Goal: Task Accomplishment & Management: Complete application form

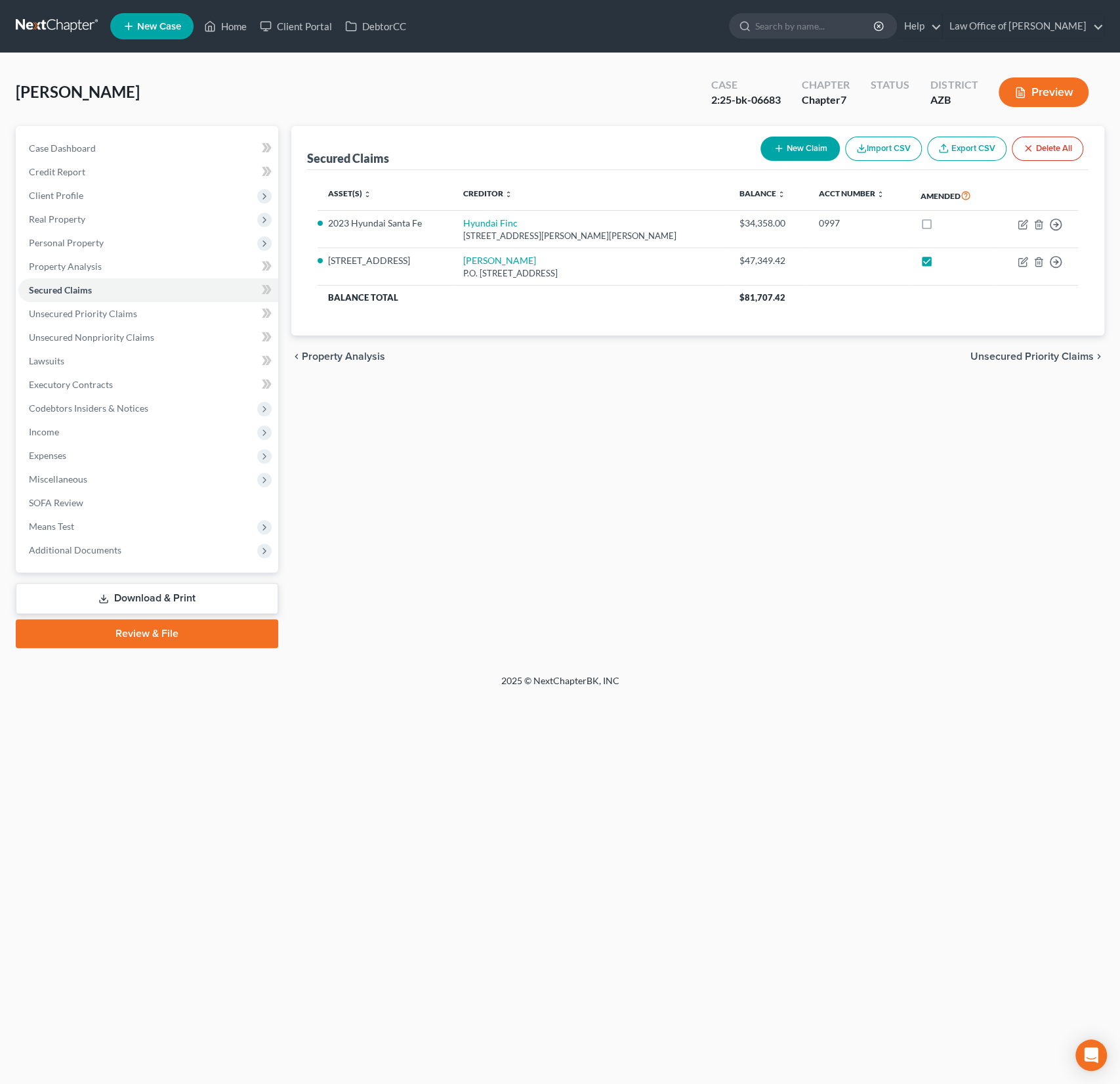
click at [244, 57] on div "[PERSON_NAME] Upgraded Case 2:25-bk-06683 Chapter Chapter 7 Status District [GE…" at bounding box center [560, 364] width 1120 height 621
click at [227, 34] on link "Home" at bounding box center [225, 26] width 56 height 24
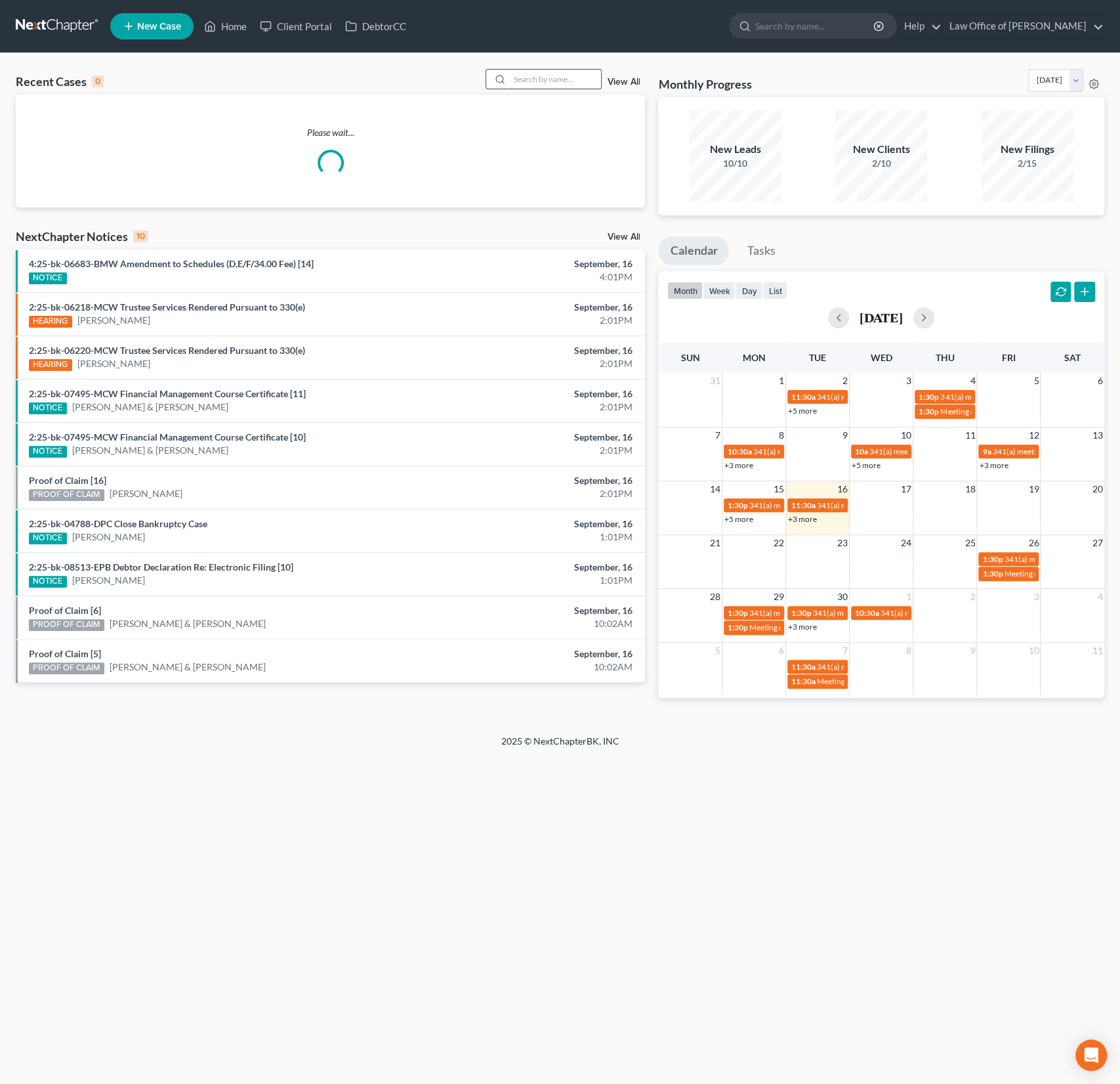
click at [525, 88] on input "search" at bounding box center [555, 79] width 92 height 19
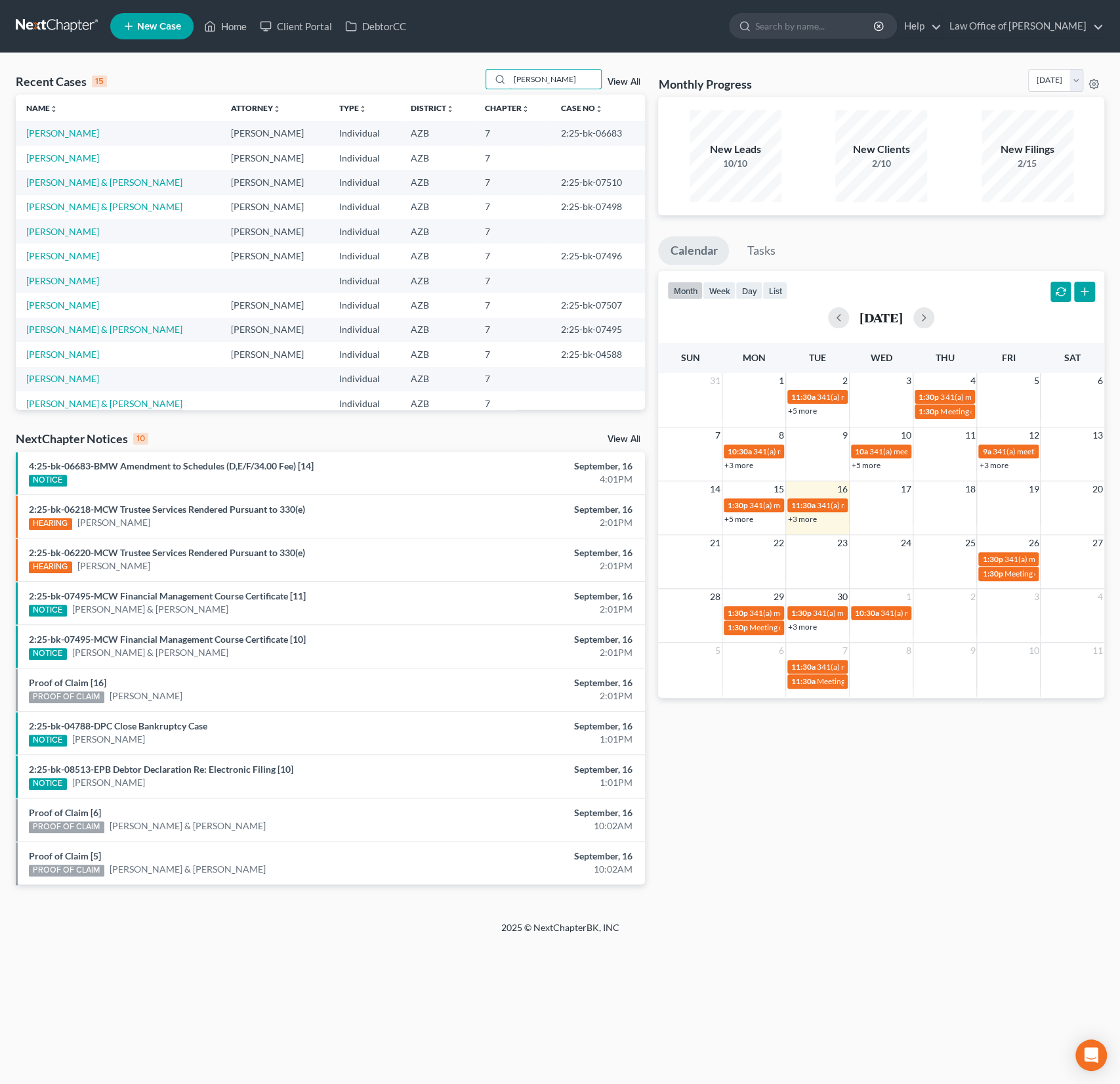
type input "[PERSON_NAME]"
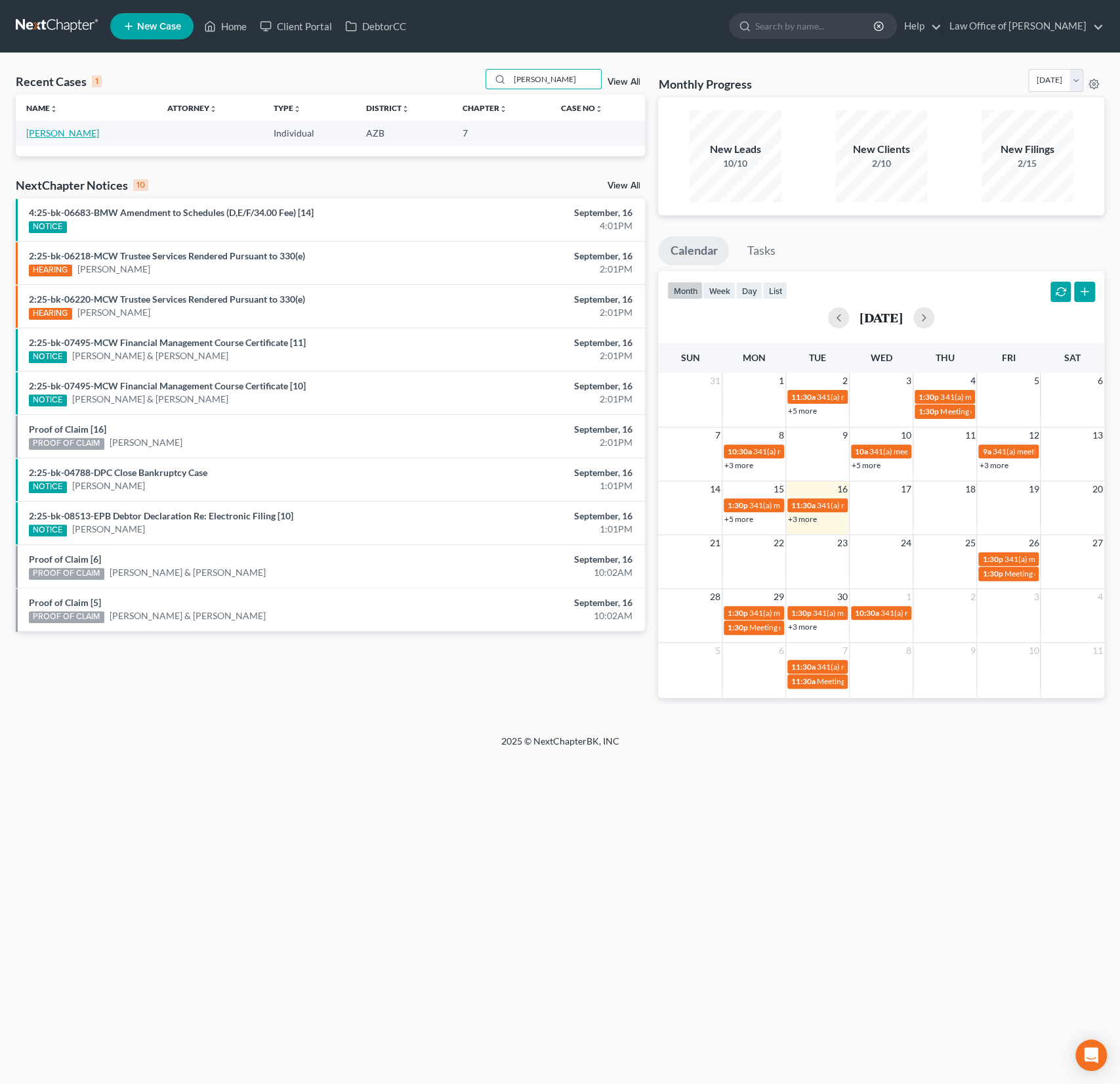
click at [47, 134] on link "[PERSON_NAME]" at bounding box center [63, 133] width 73 height 11
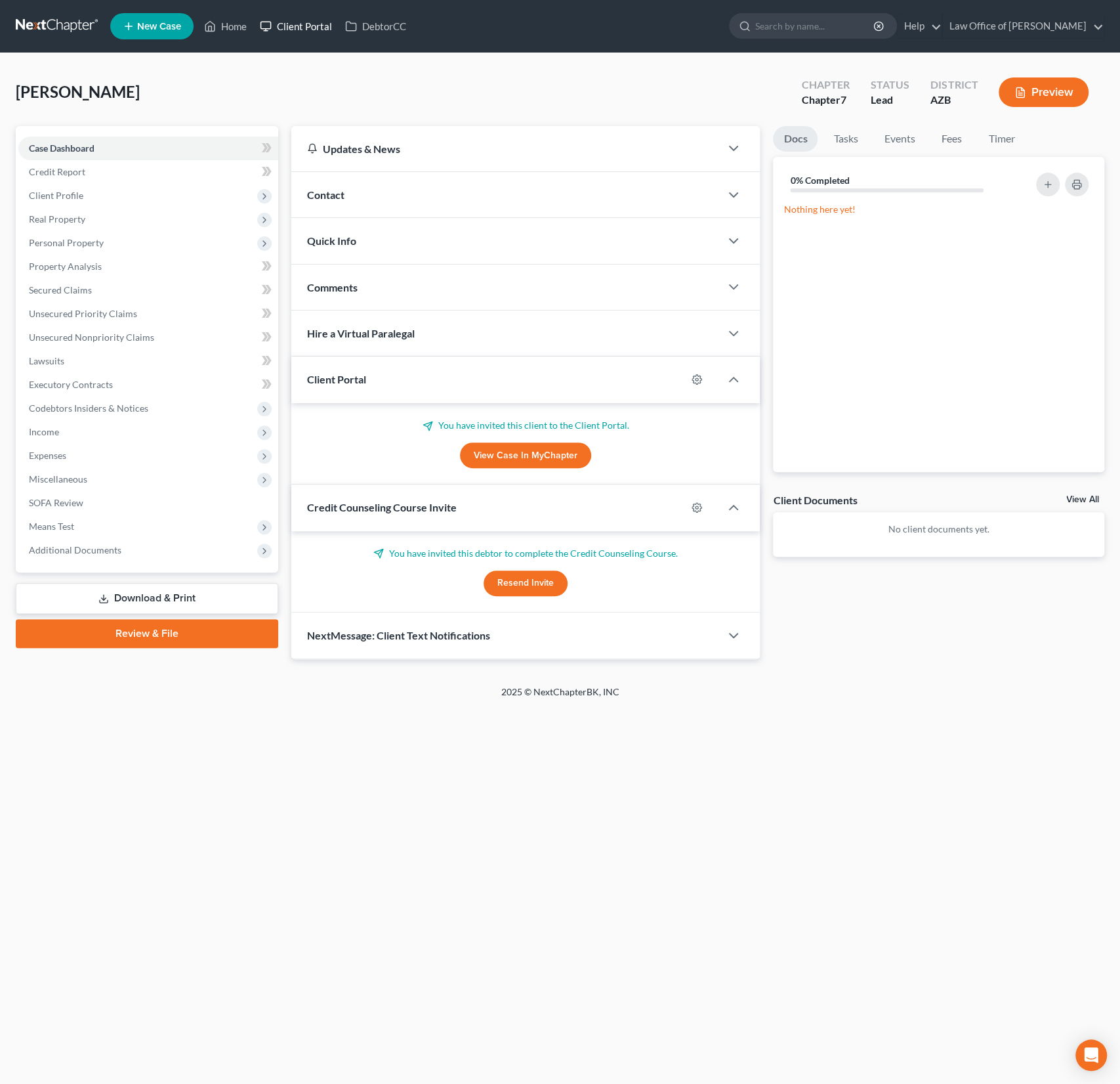
click at [304, 33] on link "Client Portal" at bounding box center [296, 26] width 86 height 24
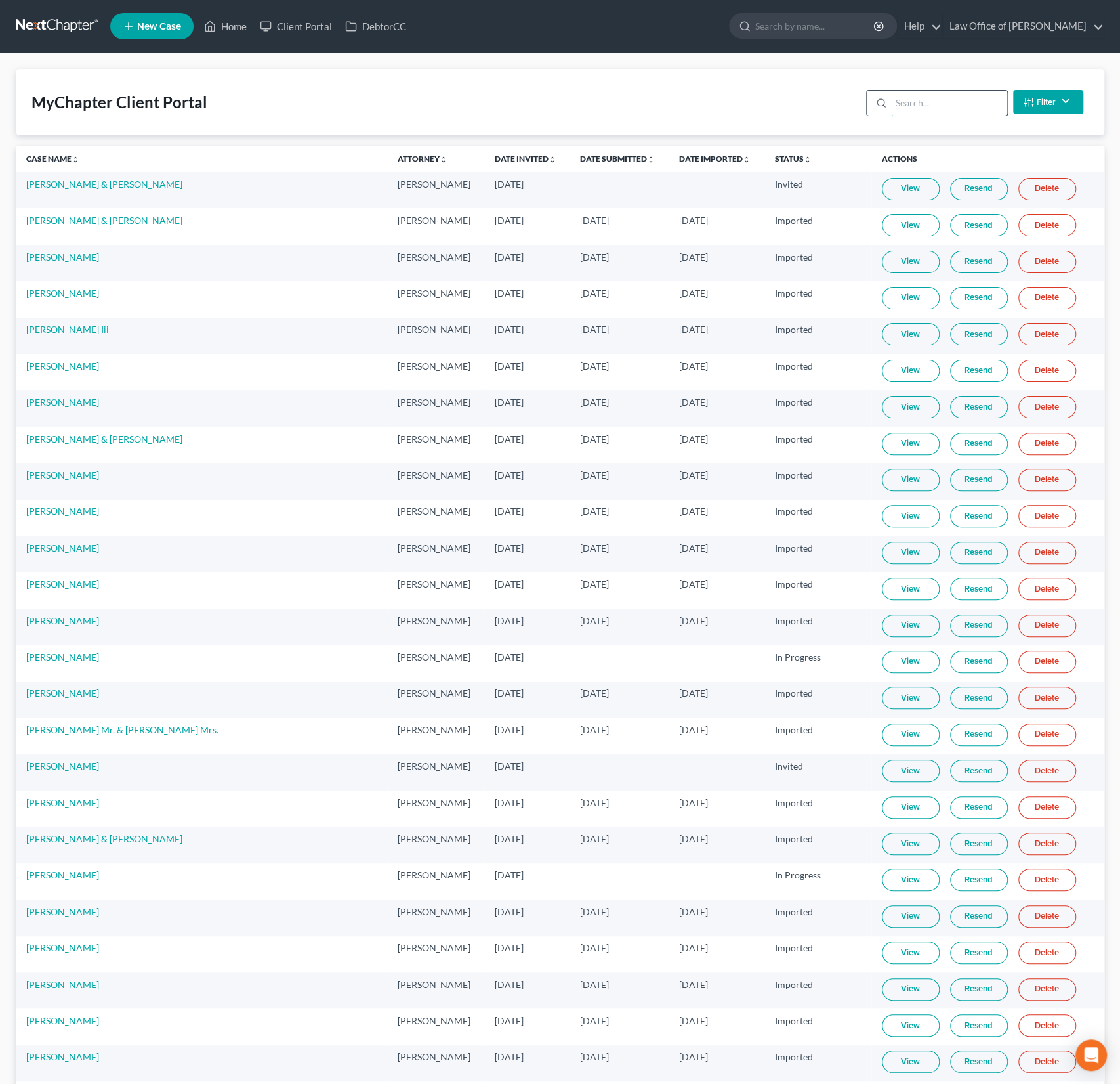
click at [927, 113] on input "search" at bounding box center [949, 102] width 116 height 25
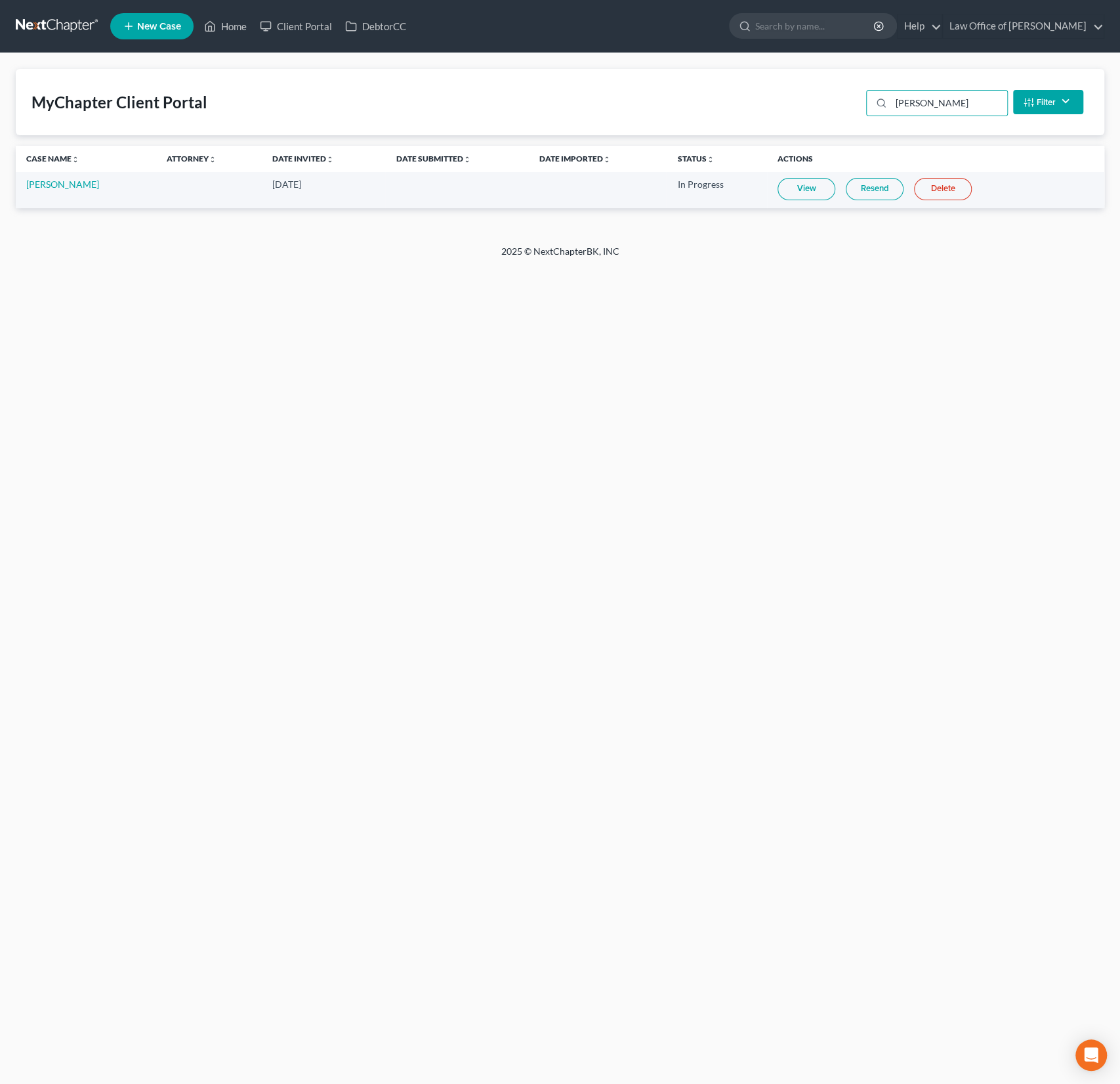
click at [799, 191] on link "View" at bounding box center [807, 189] width 58 height 22
click at [298, 26] on link "Client Portal" at bounding box center [296, 26] width 86 height 24
drag, startPoint x: 927, startPoint y: 101, endPoint x: 869, endPoint y: 90, distance: 59.0
click at [869, 90] on div "[PERSON_NAME]" at bounding box center [937, 102] width 141 height 26
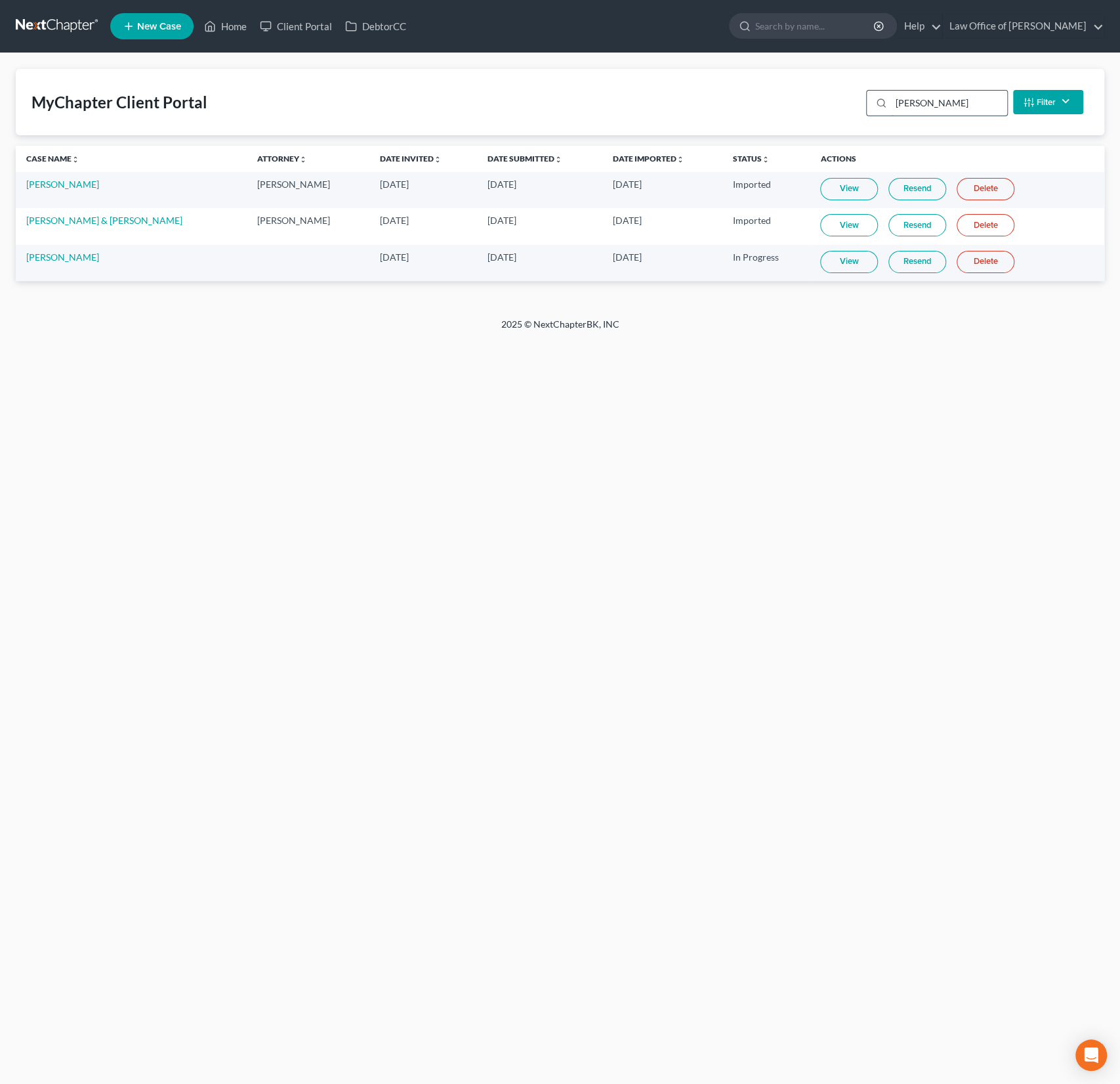
type input "[PERSON_NAME]"
click at [846, 262] on link "View" at bounding box center [849, 261] width 58 height 22
click at [241, 24] on link "Home" at bounding box center [225, 26] width 56 height 24
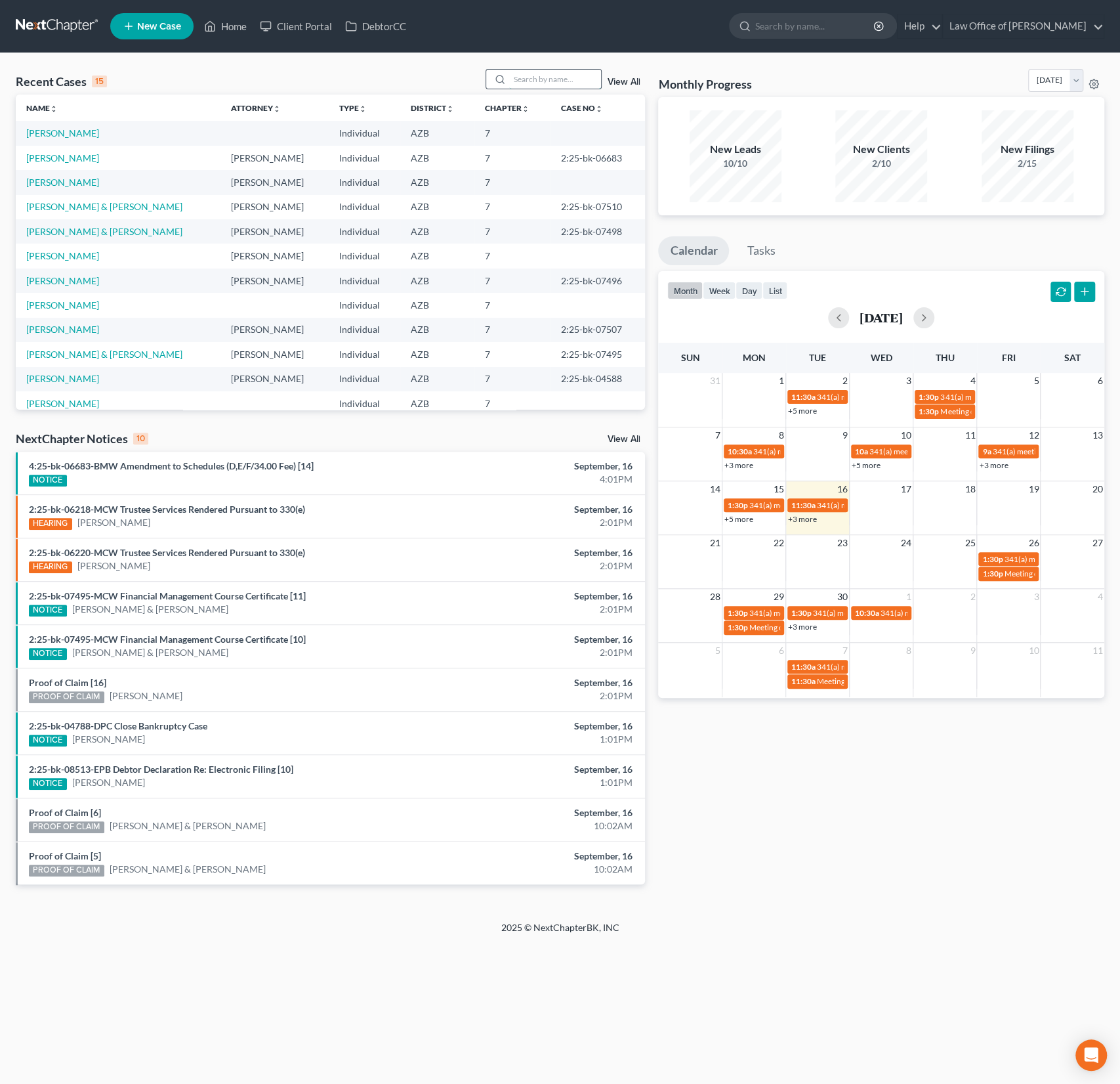
click at [551, 79] on input "search" at bounding box center [555, 79] width 92 height 19
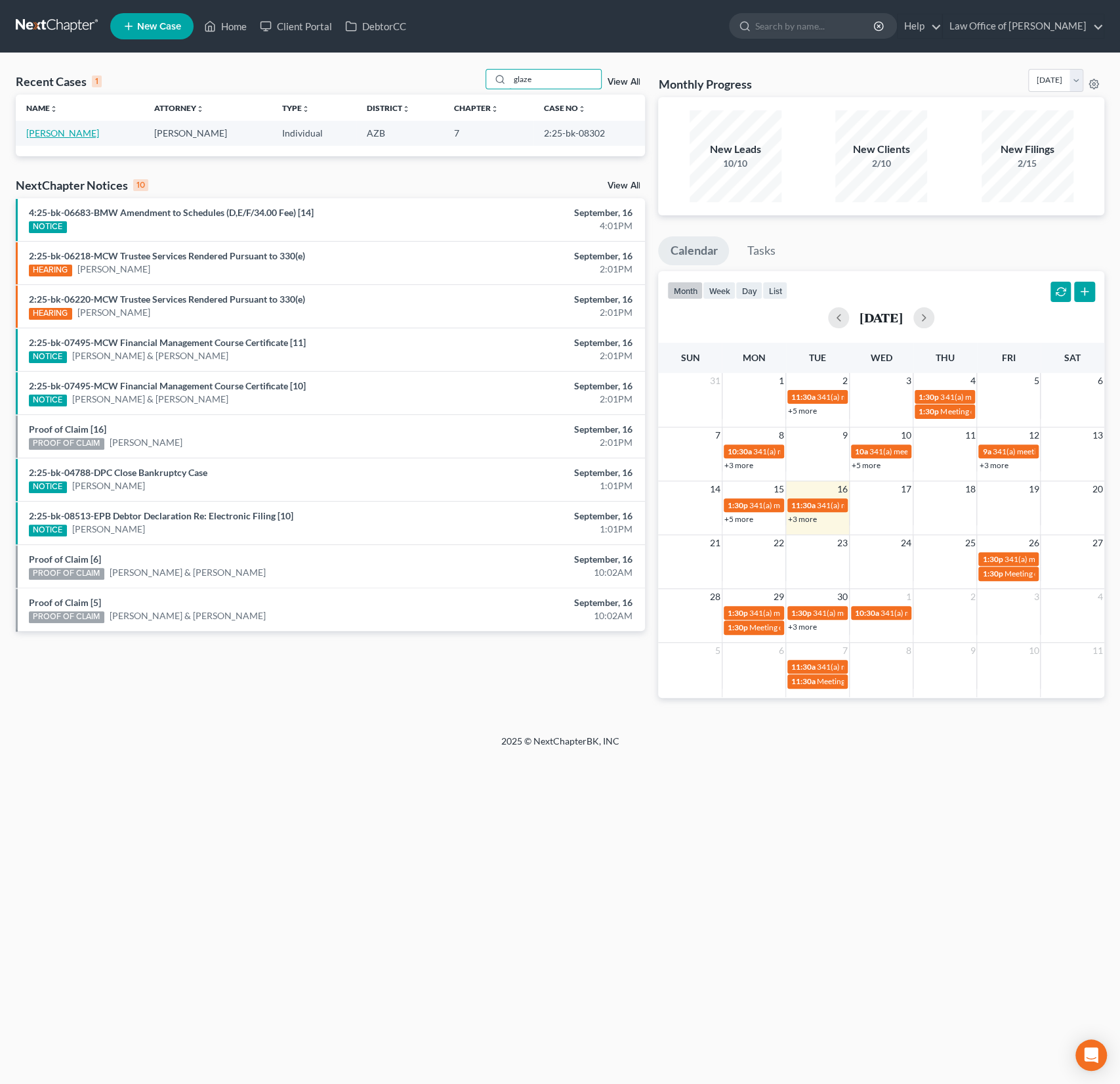
type input "glaze"
click at [55, 137] on link "[PERSON_NAME]" at bounding box center [63, 133] width 73 height 11
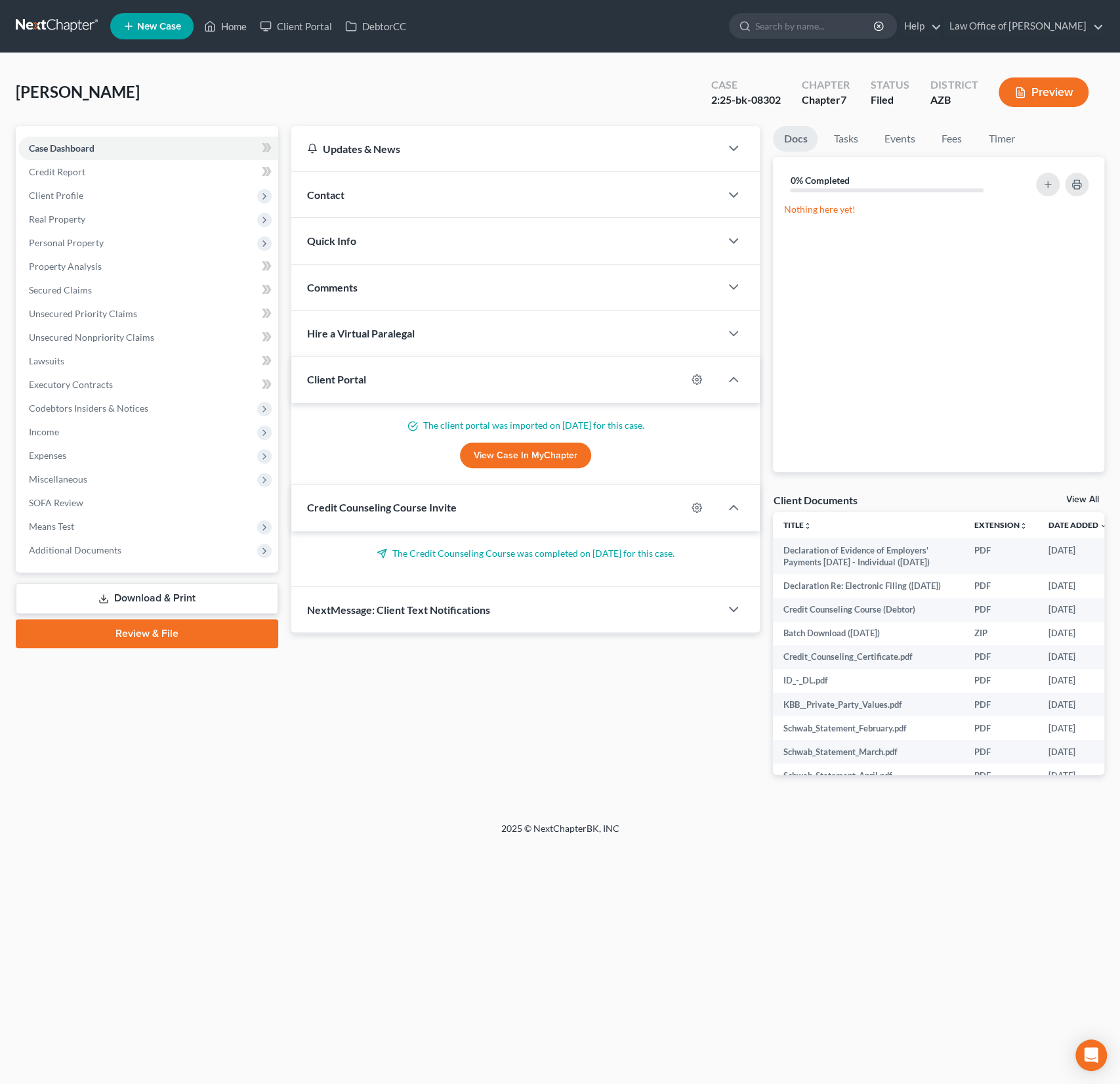
click at [364, 185] on div "Contact" at bounding box center [506, 194] width 430 height 45
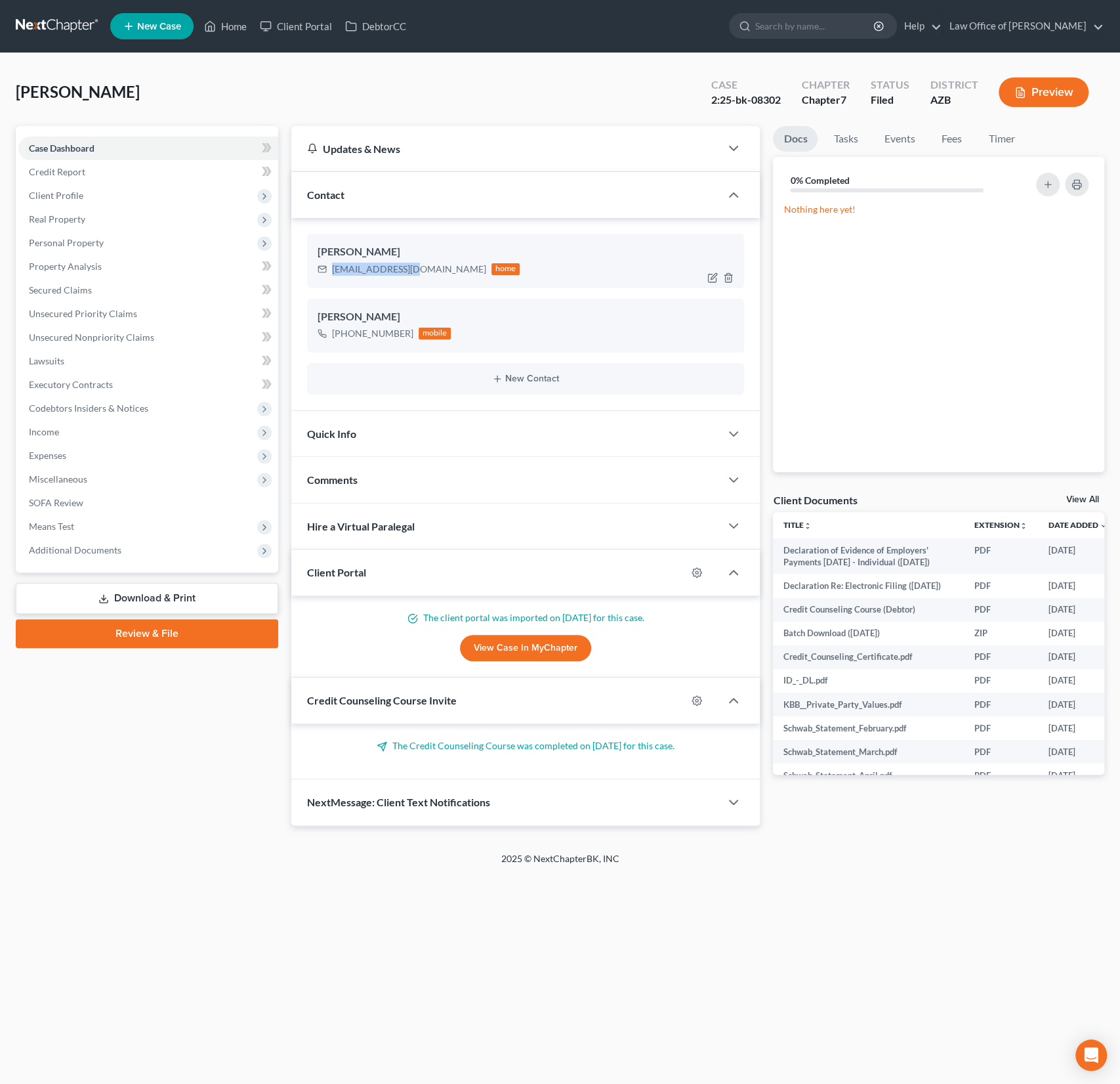
drag, startPoint x: 410, startPoint y: 268, endPoint x: 330, endPoint y: 265, distance: 80.1
click at [330, 265] on div "[EMAIL_ADDRESS][DOMAIN_NAME] home" at bounding box center [419, 269] width 203 height 17
copy div "[EMAIL_ADDRESS][DOMAIN_NAME]"
drag, startPoint x: 407, startPoint y: 331, endPoint x: 329, endPoint y: 328, distance: 78.1
click at [329, 328] on div "[PHONE_NUMBER] mobile" at bounding box center [385, 333] width 134 height 17
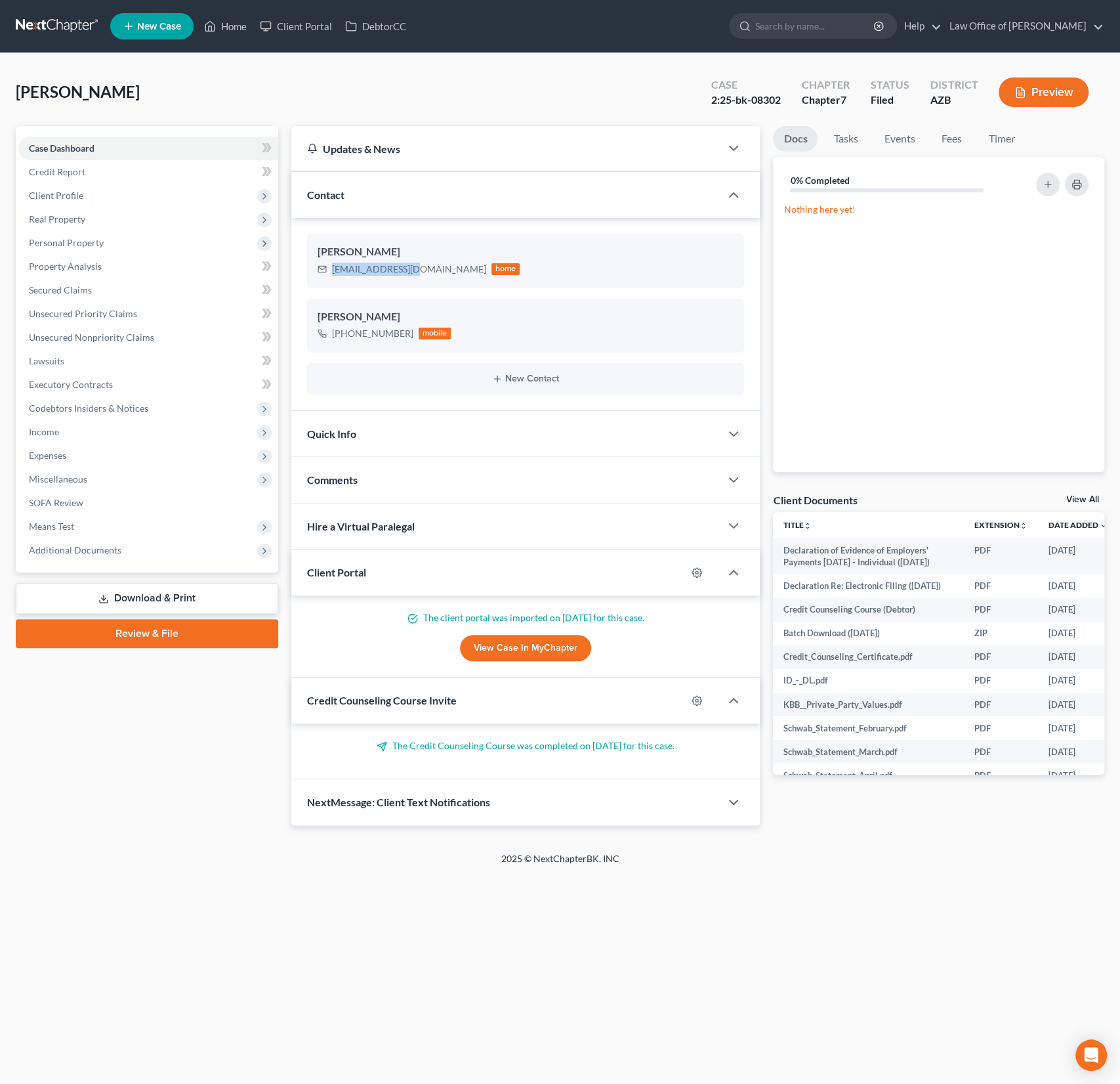
copy div "[PHONE_NUMBER]"
click at [71, 195] on span "Client Profile" at bounding box center [56, 195] width 55 height 11
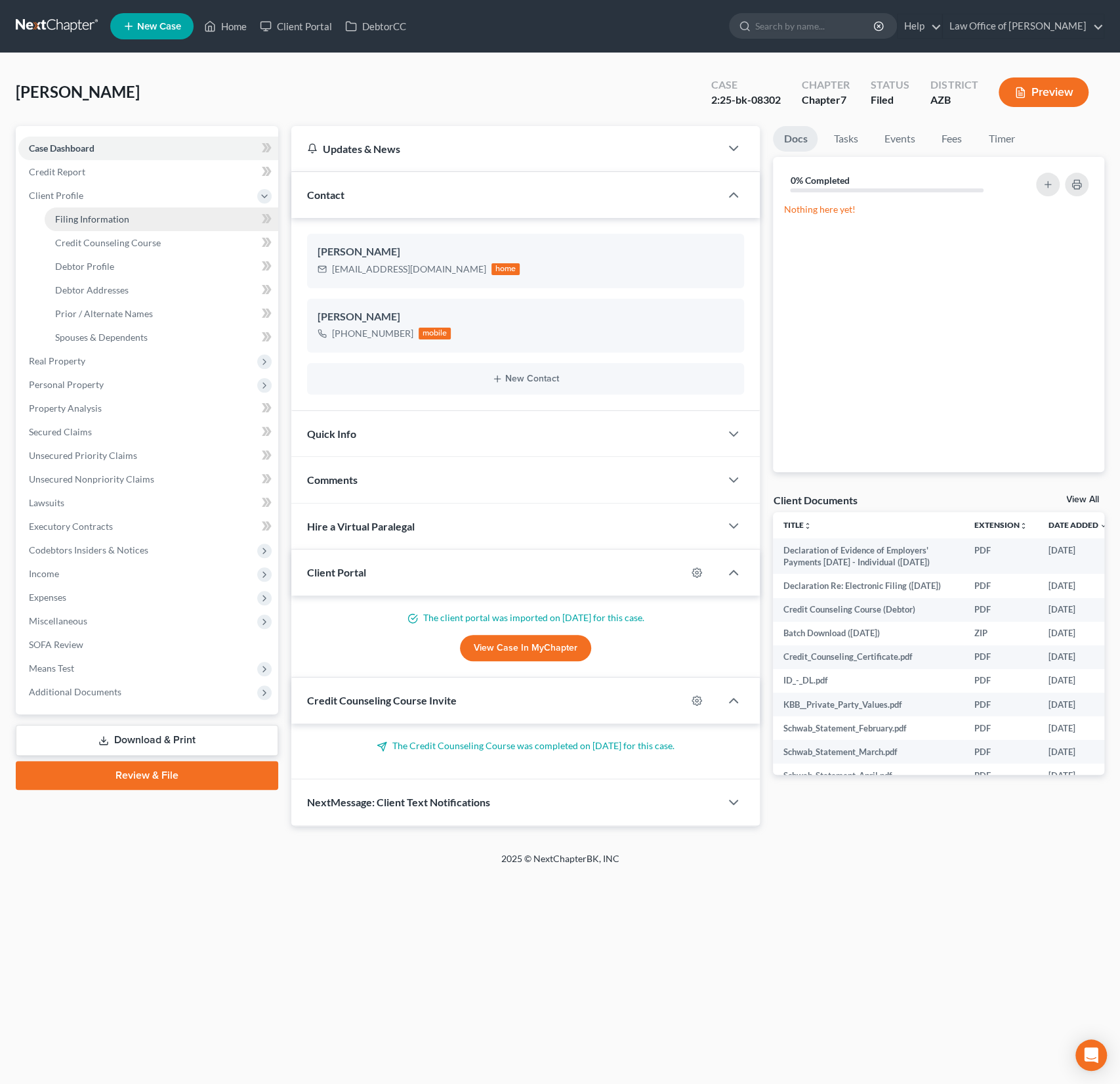
click at [81, 226] on link "Filing Information" at bounding box center [161, 219] width 234 height 24
select select "1"
select select "0"
select select "3"
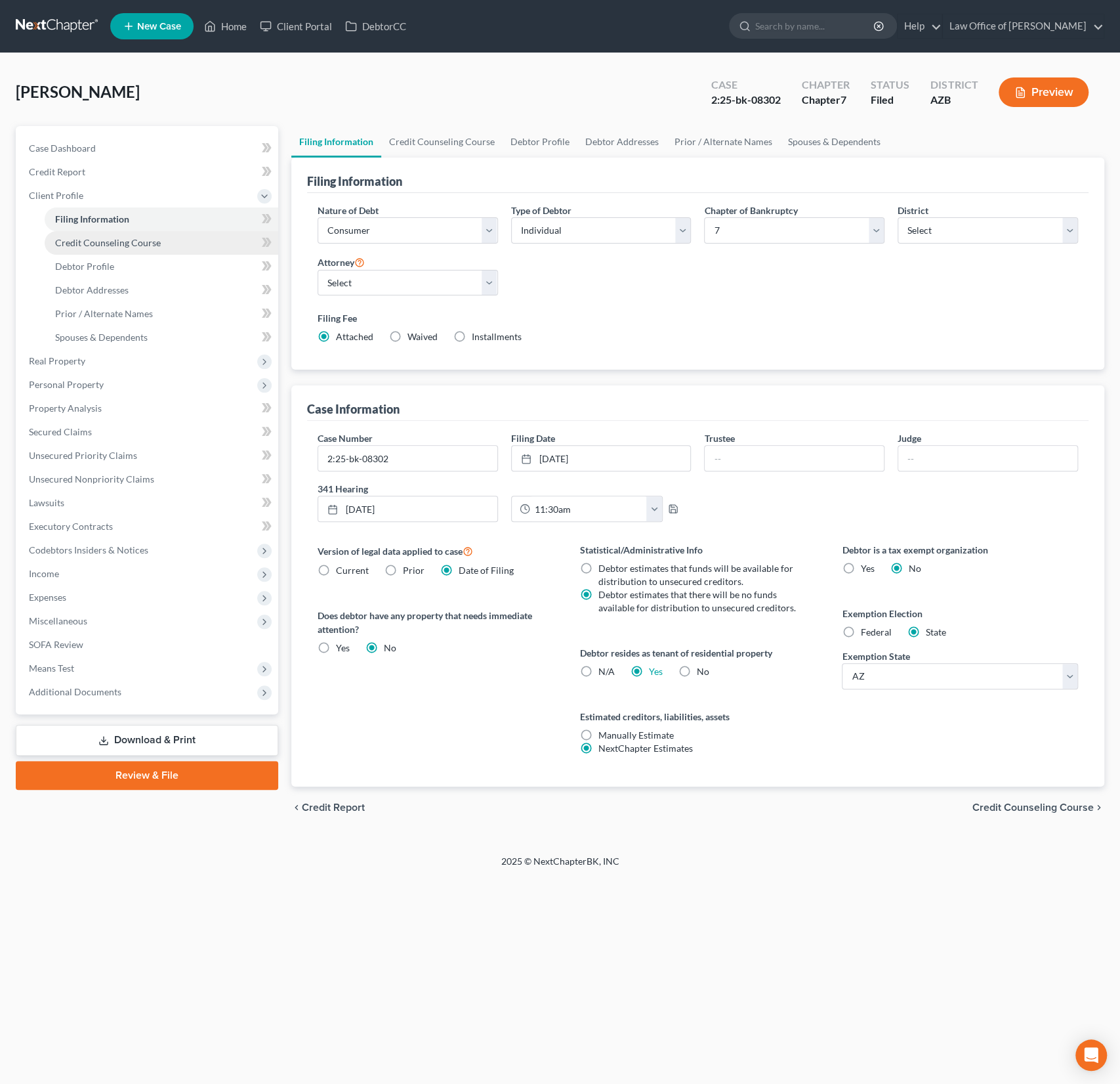
click at [88, 249] on link "Credit Counseling Course" at bounding box center [161, 243] width 234 height 24
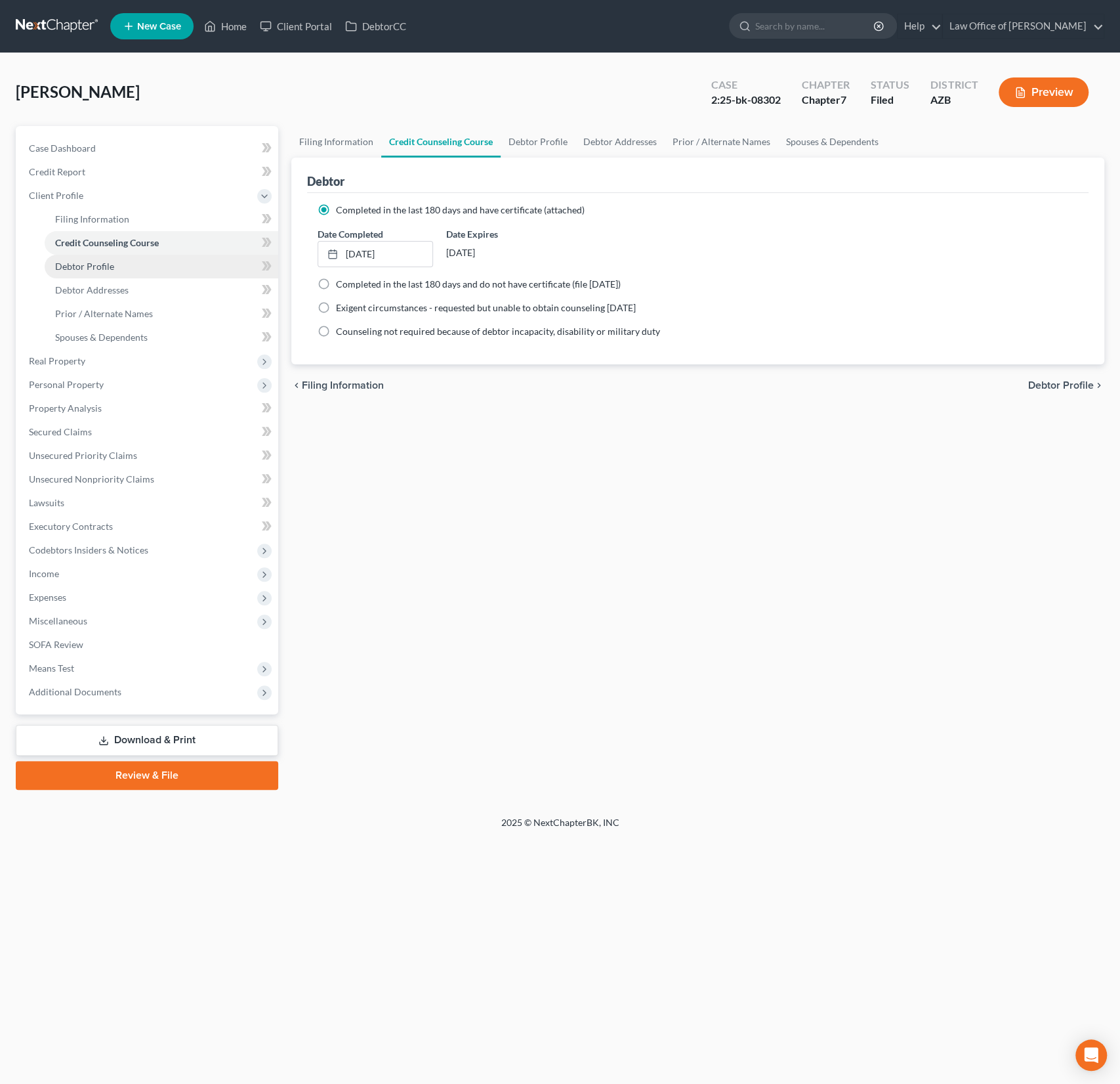
click at [84, 261] on span "Debtor Profile" at bounding box center [85, 266] width 59 height 11
select select "0"
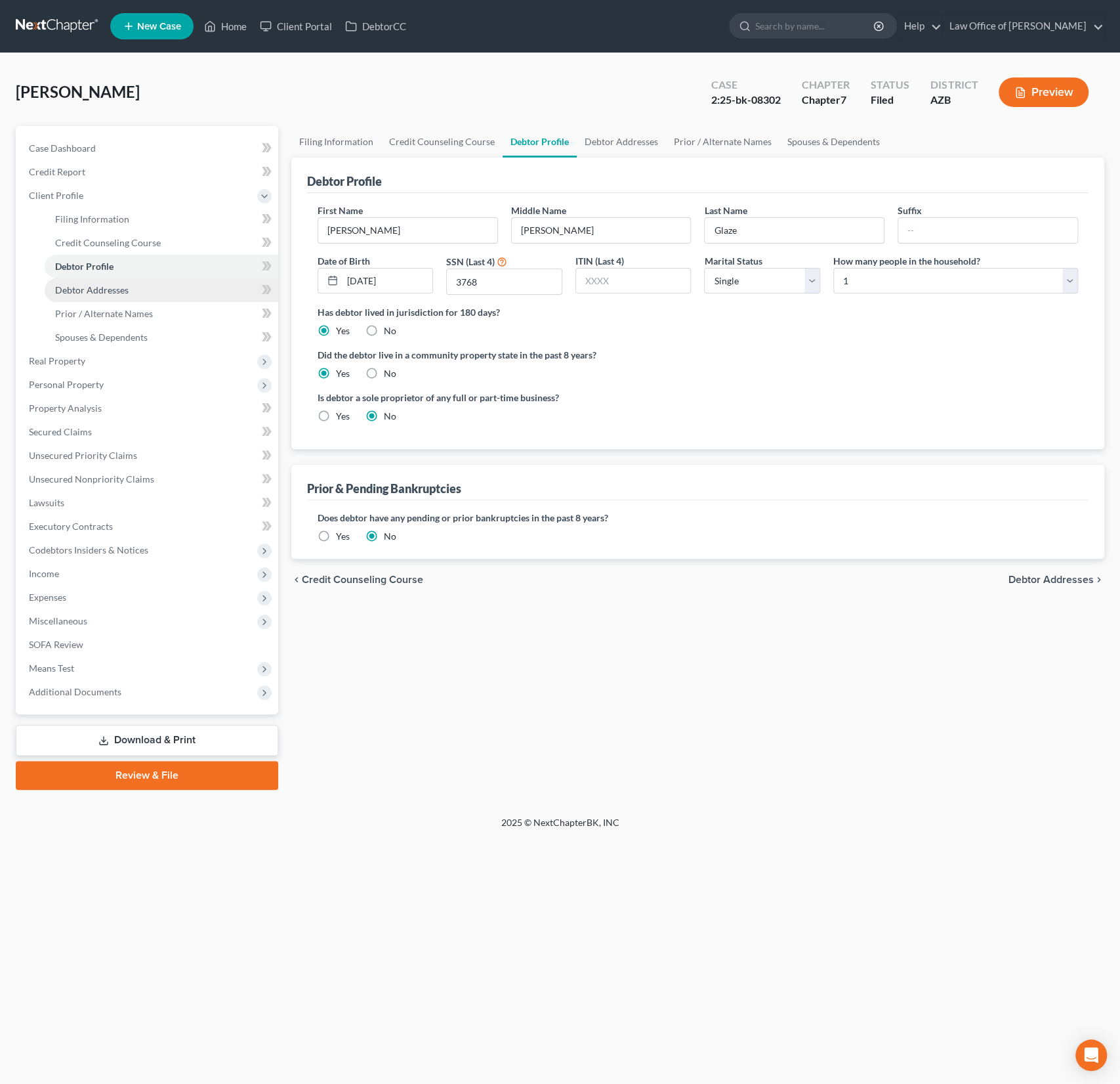
click at [88, 278] on link "Debtor Addresses" at bounding box center [161, 290] width 234 height 24
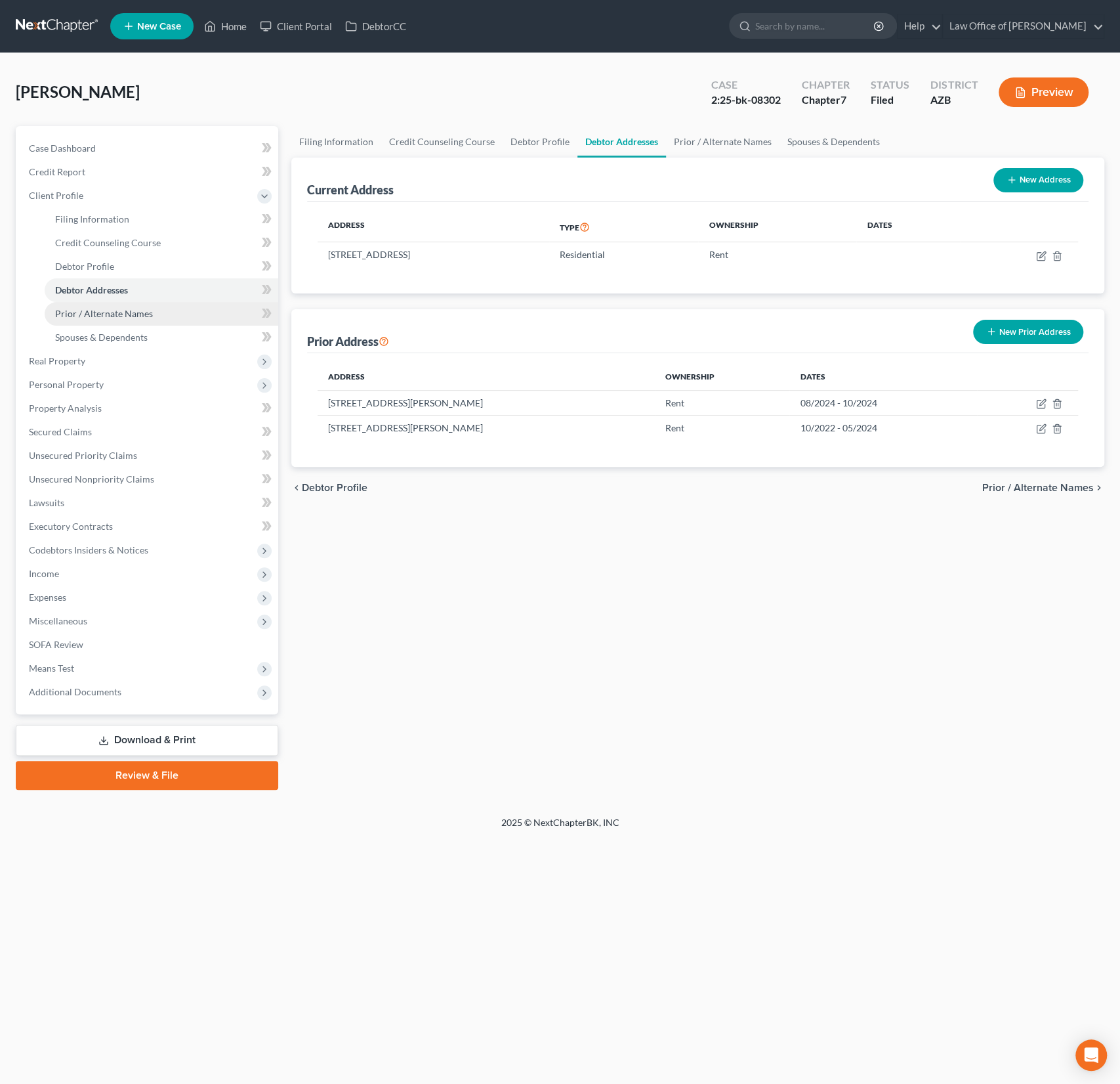
click at [88, 312] on span "Prior / Alternate Names" at bounding box center [104, 313] width 98 height 11
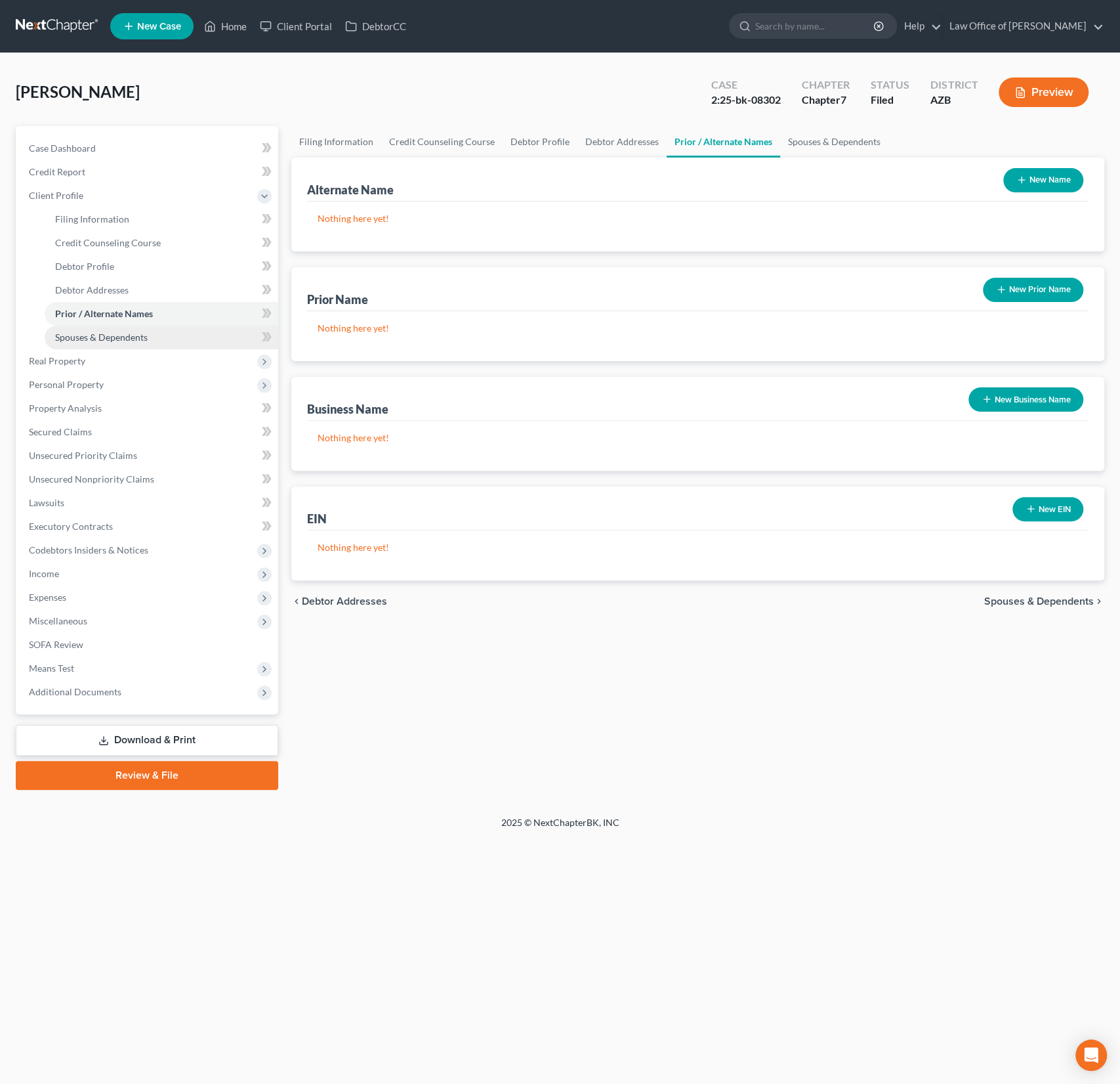
click at [85, 334] on span "Spouses & Dependents" at bounding box center [101, 337] width 92 height 11
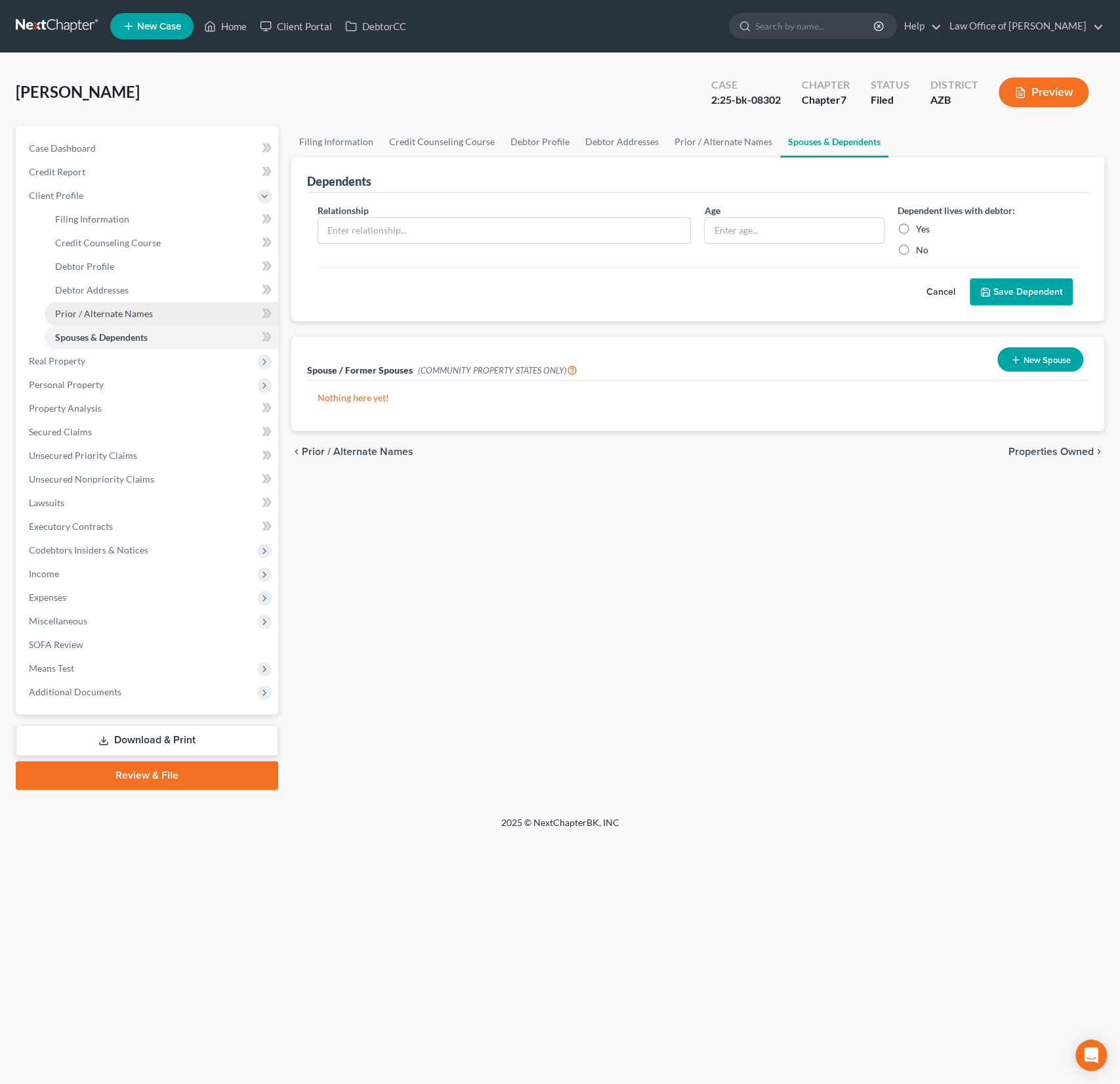
click at [89, 311] on span "Prior / Alternate Names" at bounding box center [104, 313] width 98 height 11
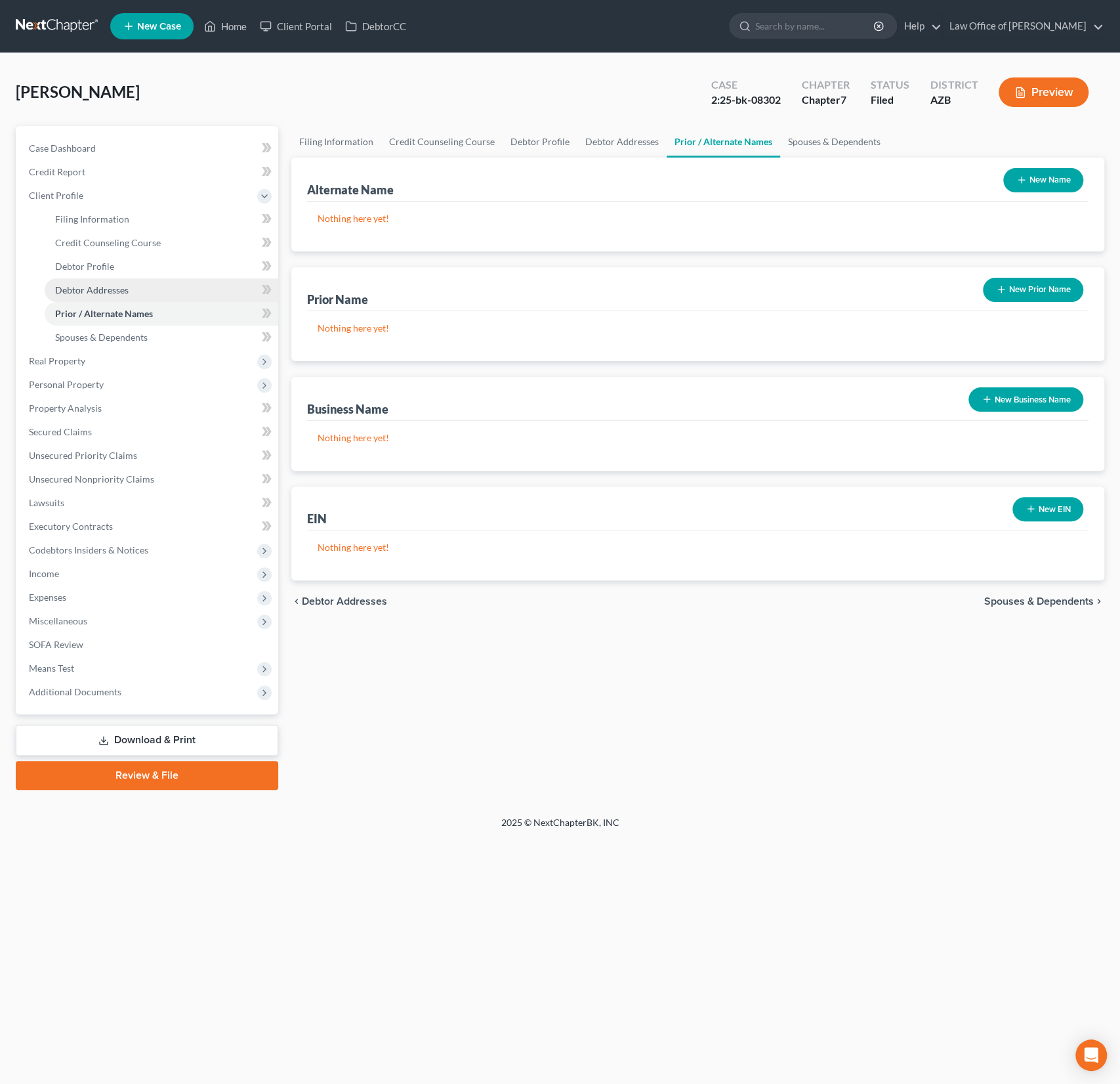
click at [90, 285] on span "Debtor Addresses" at bounding box center [92, 290] width 73 height 11
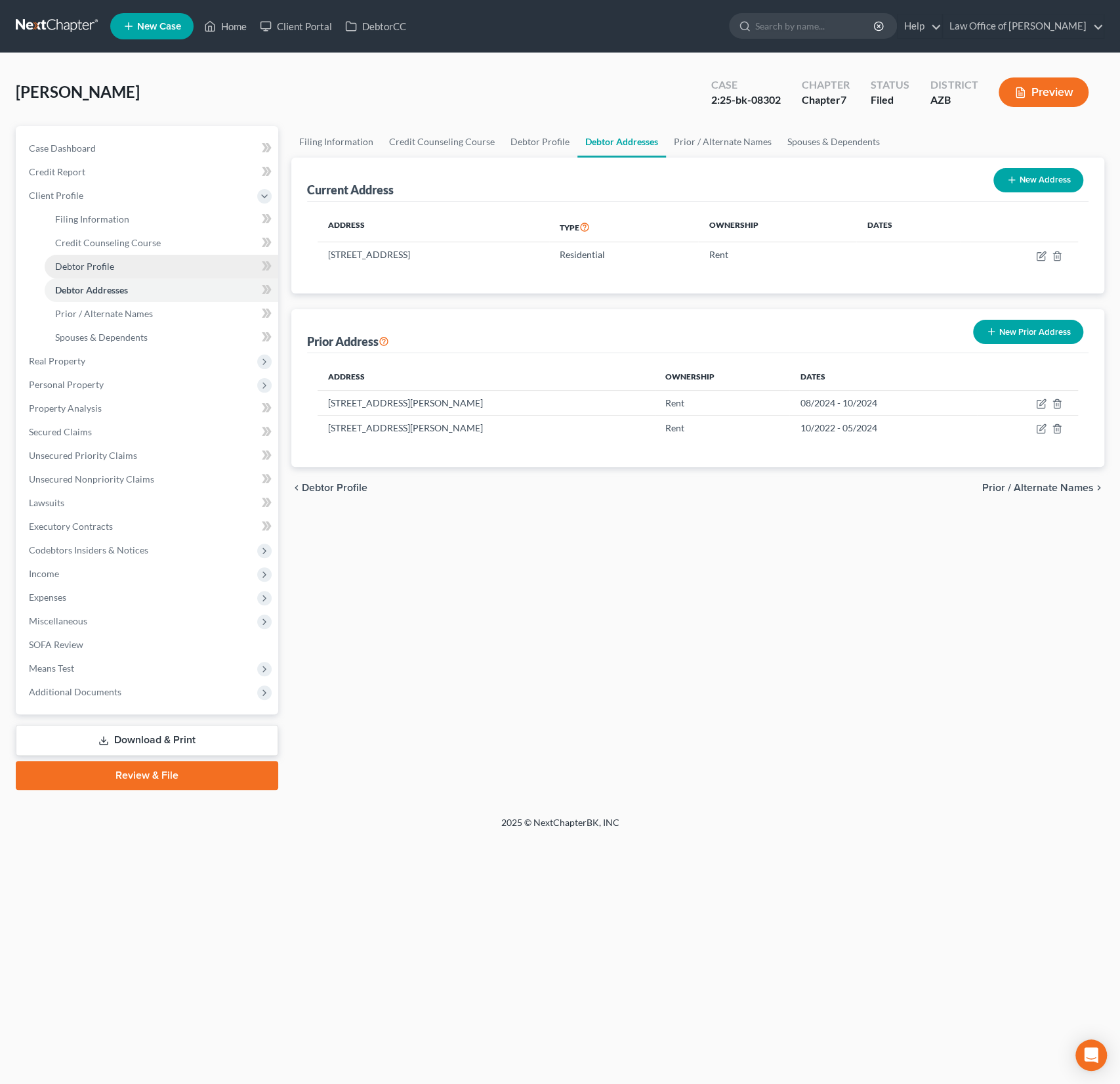
click at [88, 265] on span "Debtor Profile" at bounding box center [85, 266] width 59 height 11
select select "0"
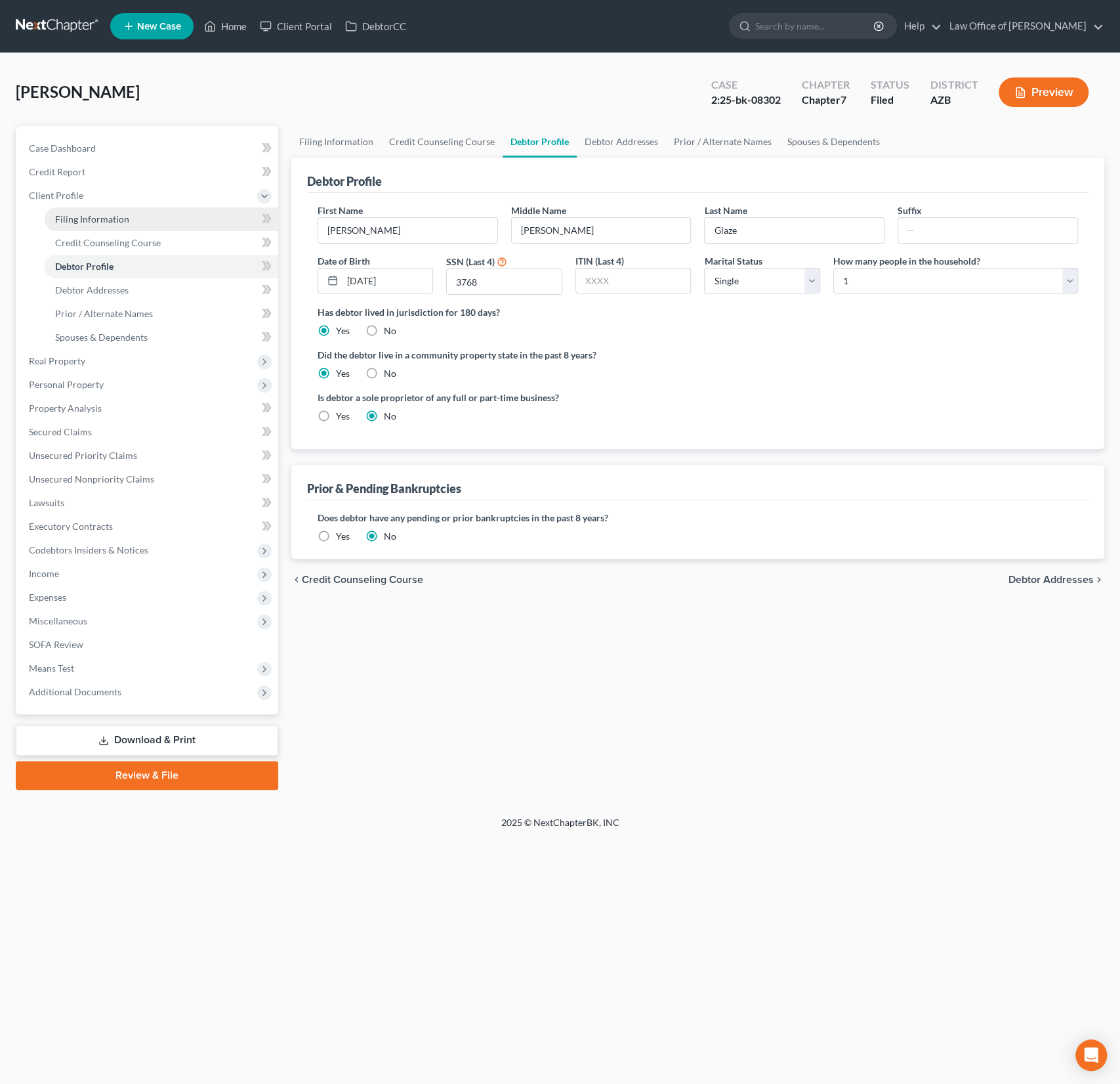
click at [90, 218] on span "Filing Information" at bounding box center [92, 219] width 74 height 11
select select "1"
select select "0"
select select "4"
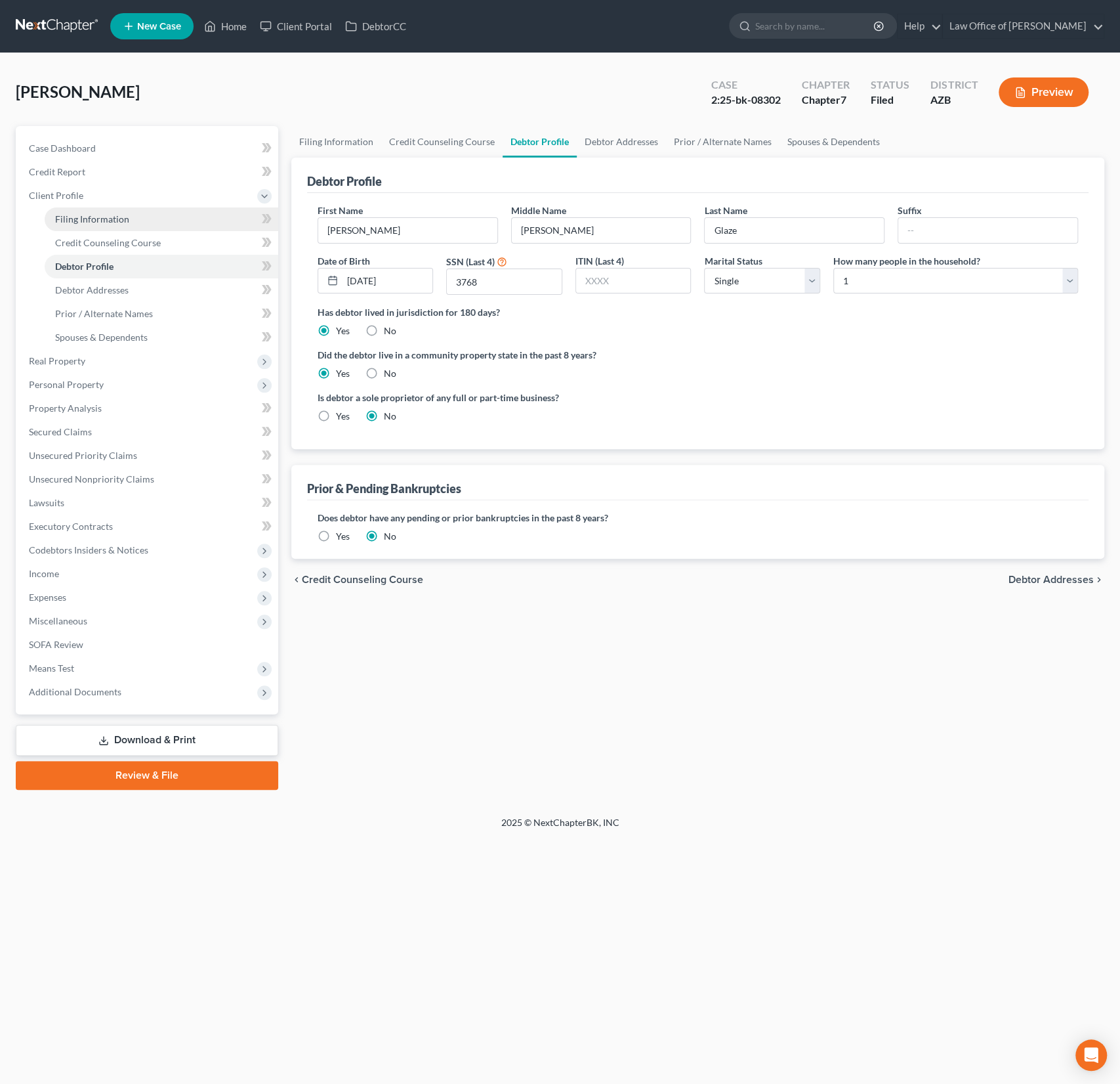
select select "0"
select select "3"
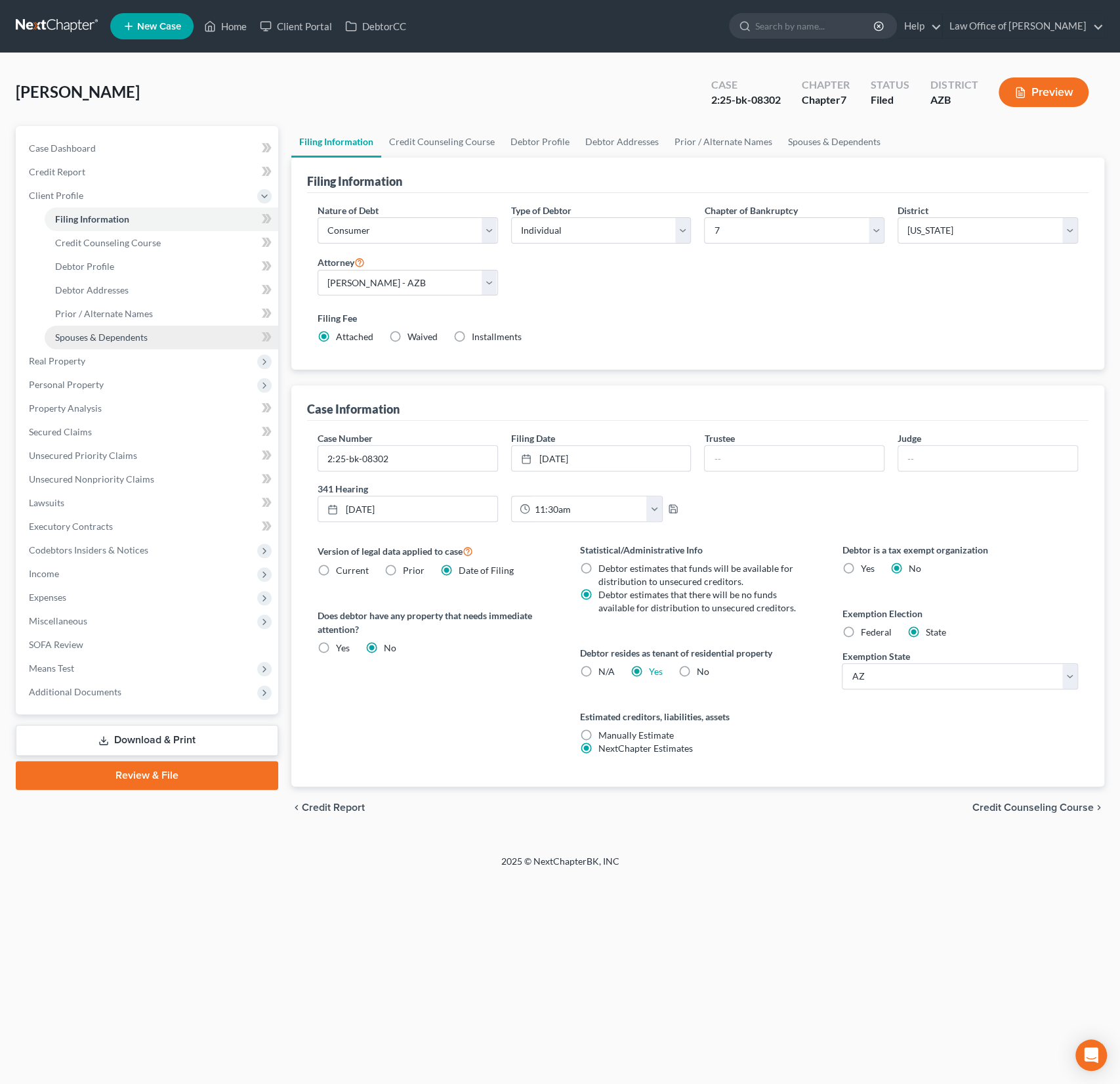
click at [85, 340] on span "Spouses & Dependents" at bounding box center [101, 337] width 92 height 11
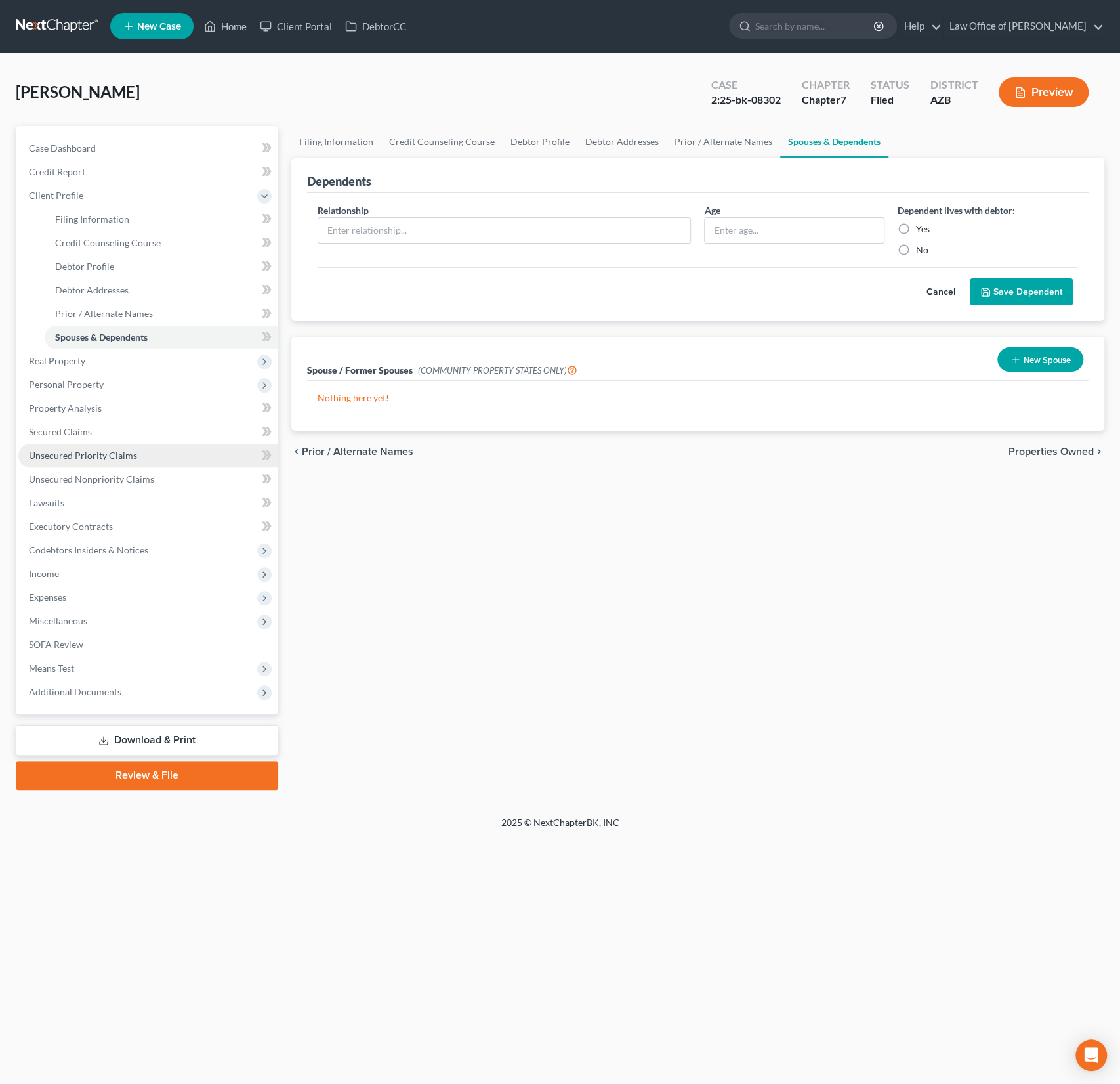
click at [83, 456] on span "Unsecured Priority Claims" at bounding box center [83, 455] width 108 height 11
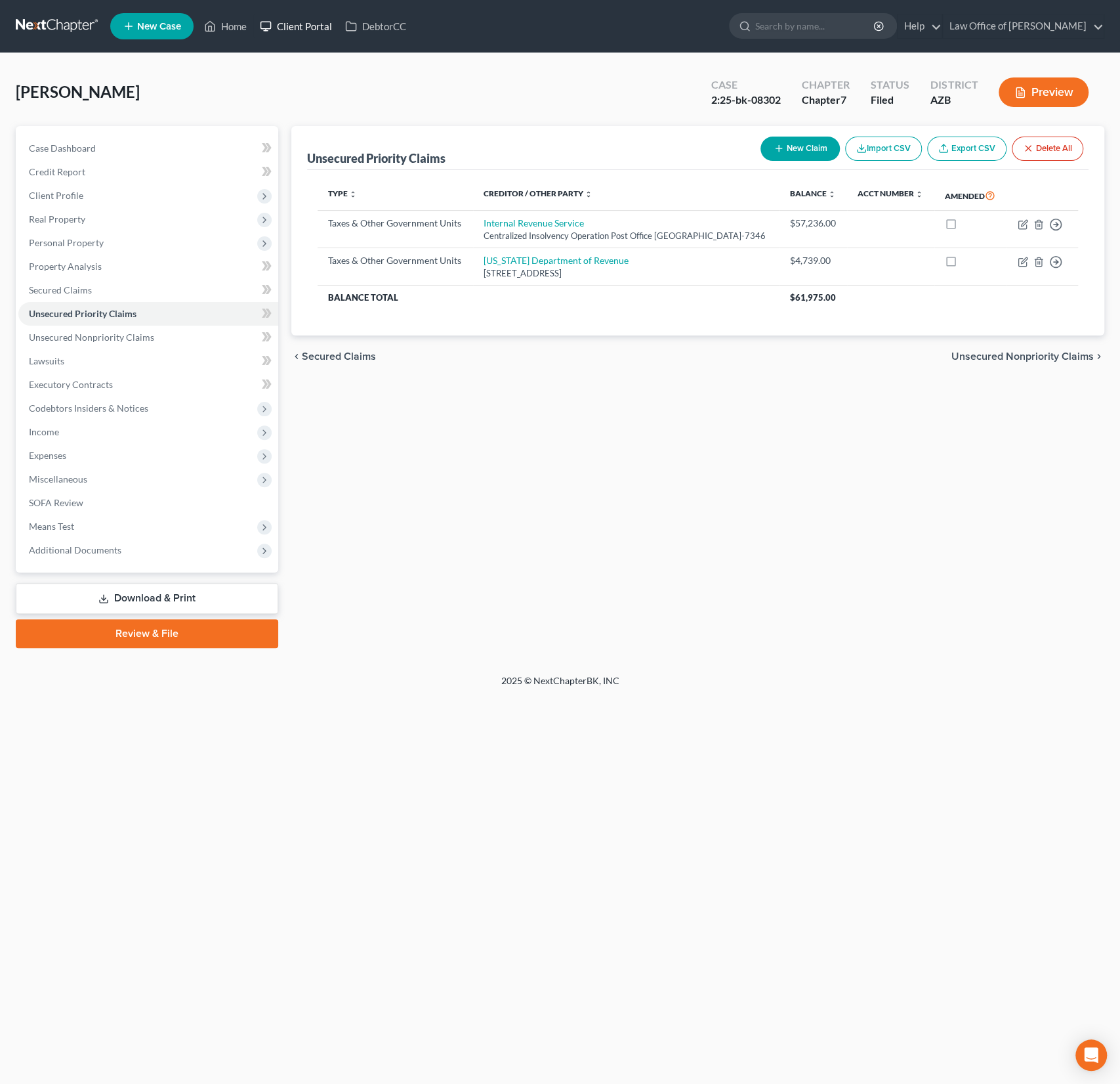
click at [309, 25] on link "Client Portal" at bounding box center [296, 26] width 86 height 24
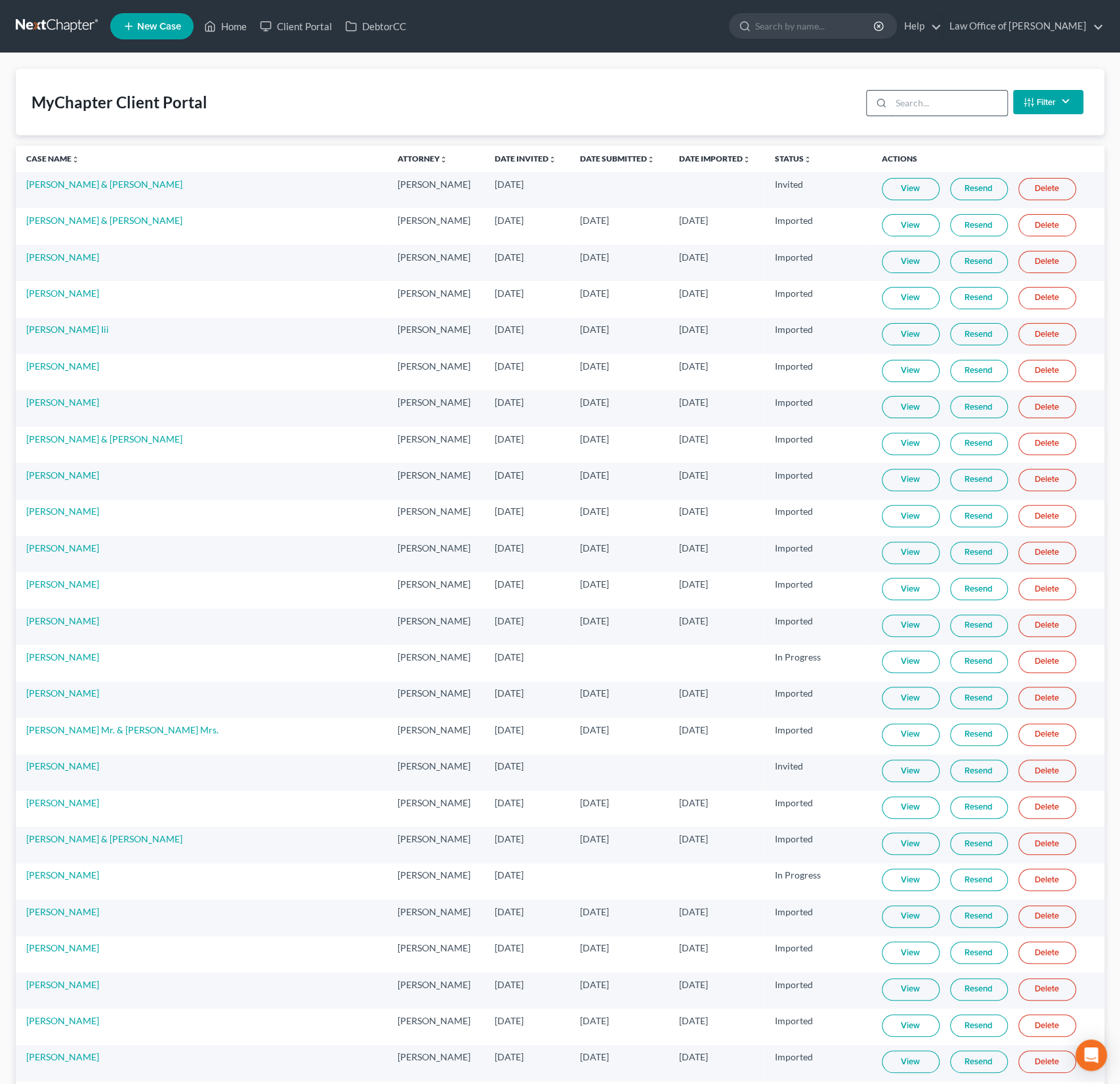
click at [933, 102] on input "search" at bounding box center [949, 102] width 116 height 25
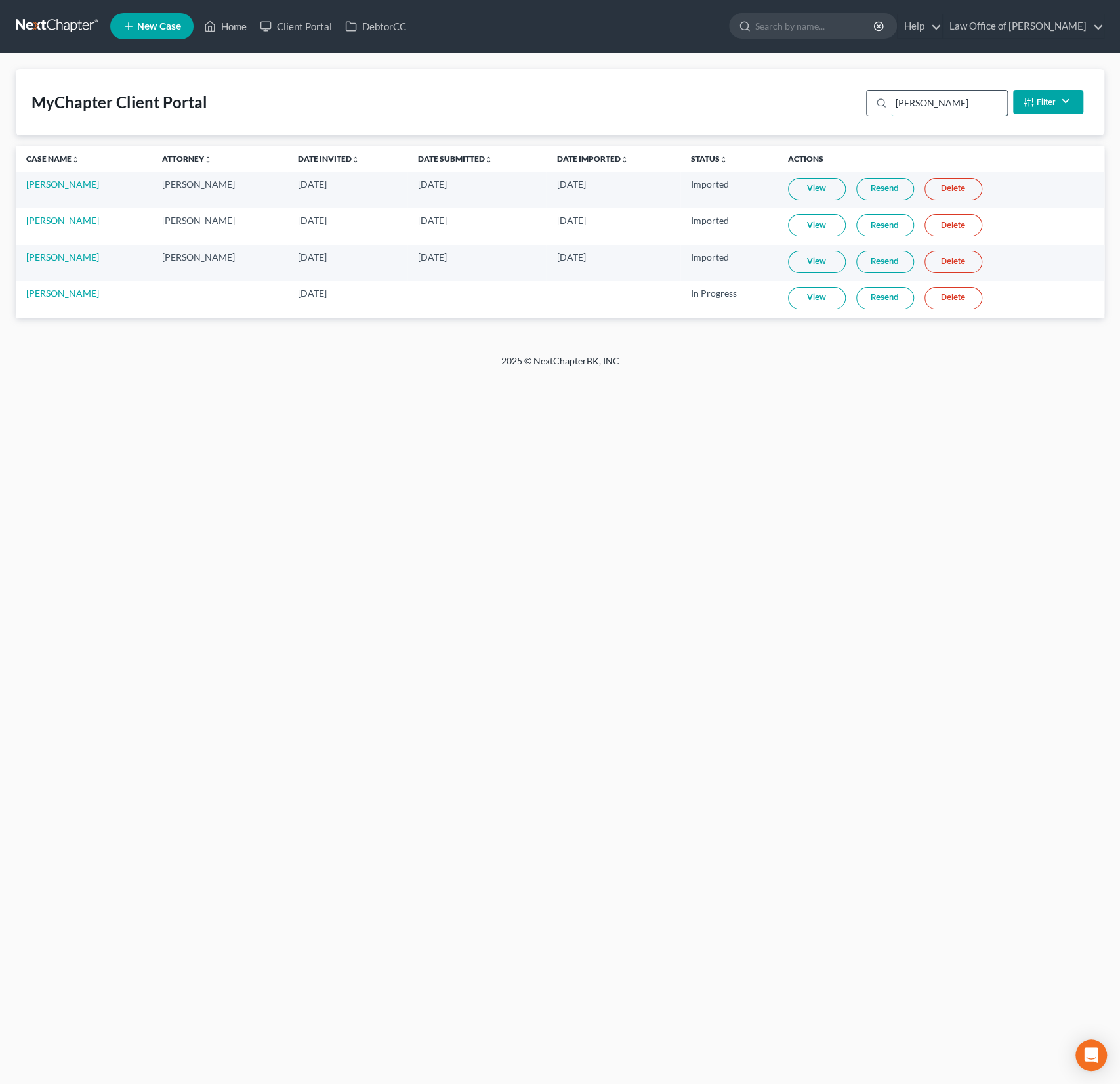
type input "[PERSON_NAME]"
click at [805, 300] on link "View" at bounding box center [817, 298] width 58 height 22
click at [277, 72] on div "MyChapter Client Portal [PERSON_NAME] Filter Status Filter... Invited In Progre…" at bounding box center [560, 102] width 1088 height 66
click at [226, 30] on link "Home" at bounding box center [225, 26] width 56 height 24
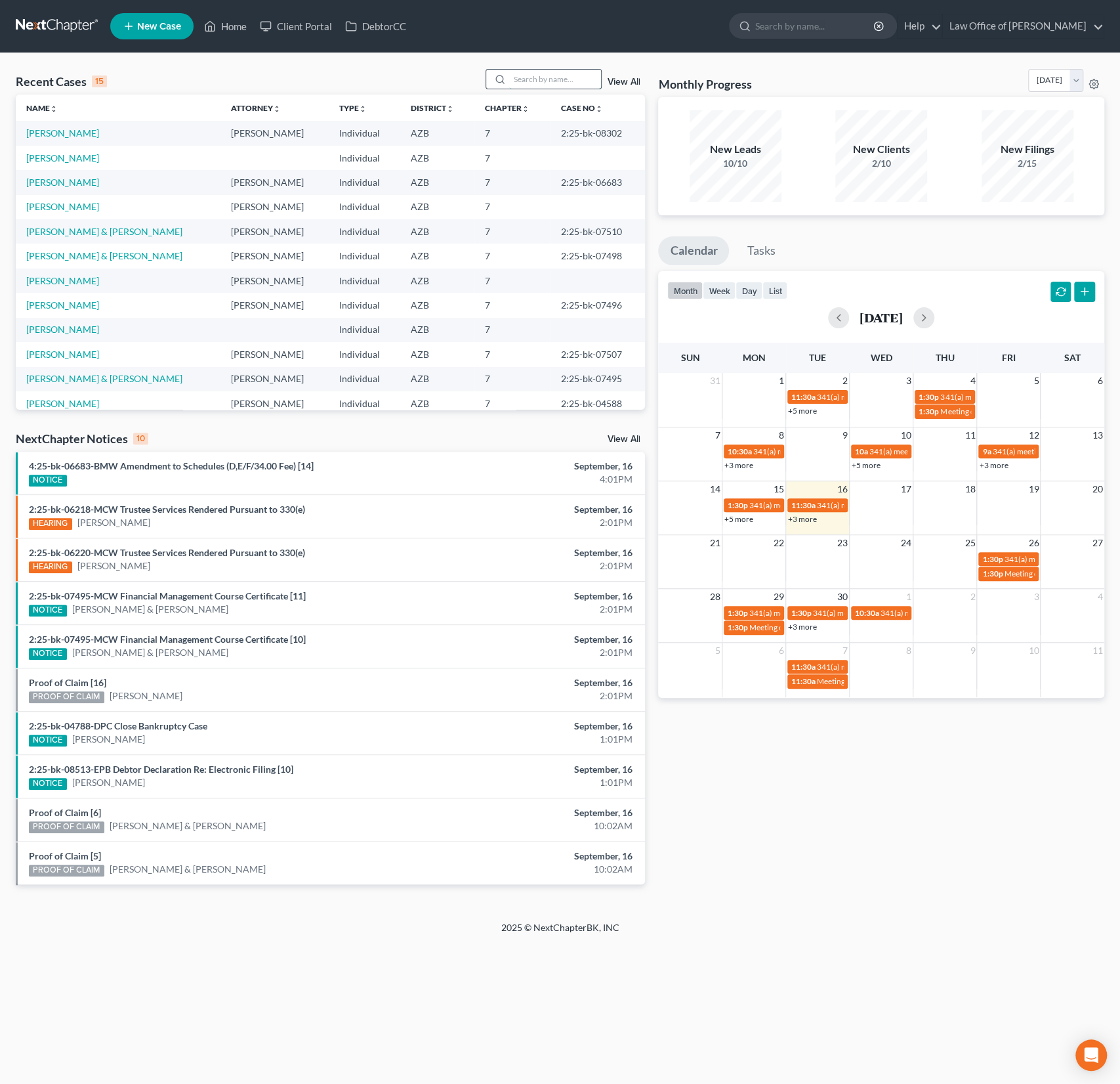
click at [556, 70] on input "search" at bounding box center [555, 79] width 92 height 19
type input "[PERSON_NAME]"
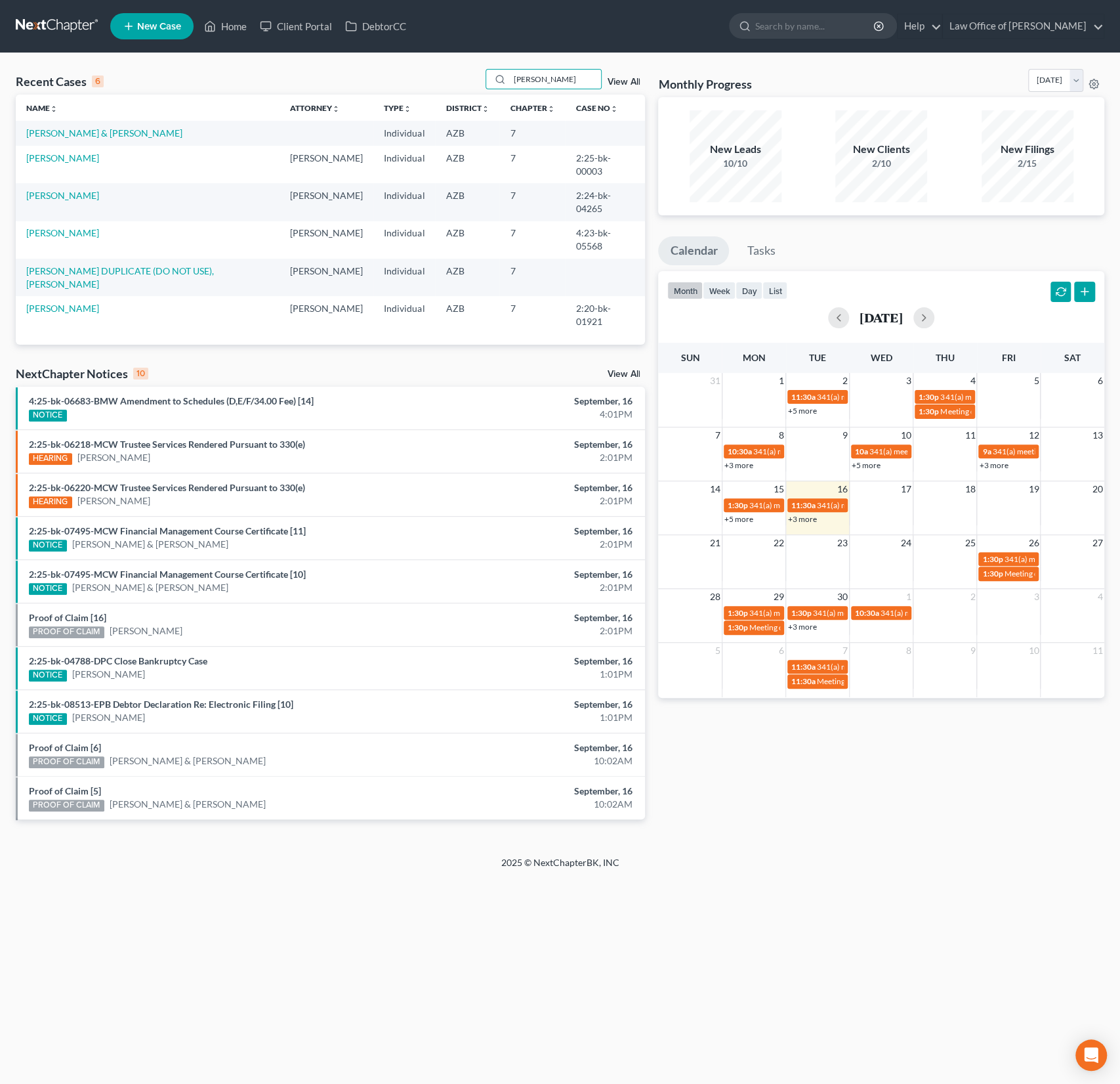
click at [88, 139] on td "[PERSON_NAME] & [PERSON_NAME]" at bounding box center [147, 133] width 264 height 24
click at [77, 131] on link "[PERSON_NAME] & [PERSON_NAME]" at bounding box center [104, 133] width 156 height 11
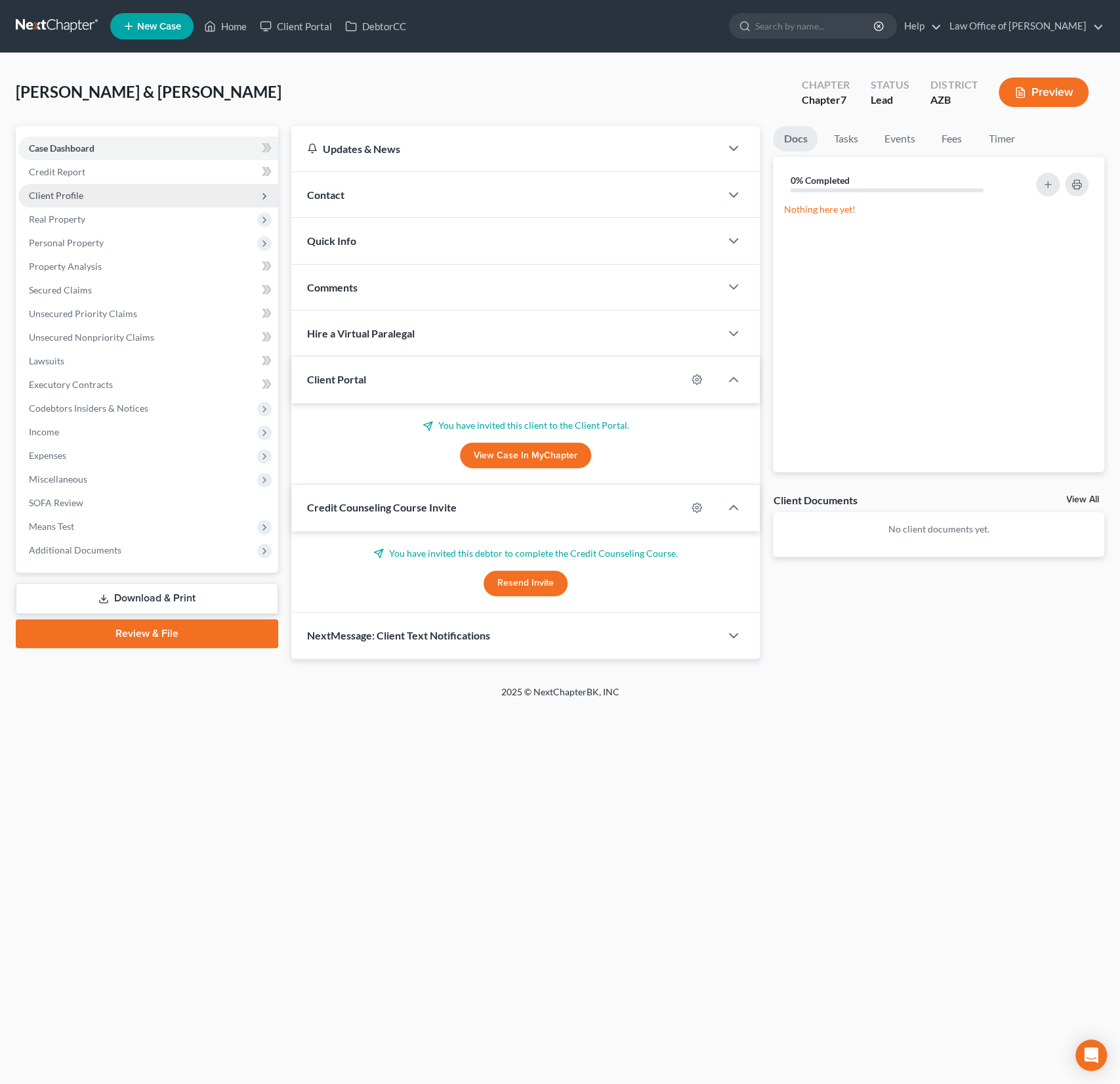
click at [67, 197] on span "Client Profile" at bounding box center [56, 195] width 55 height 11
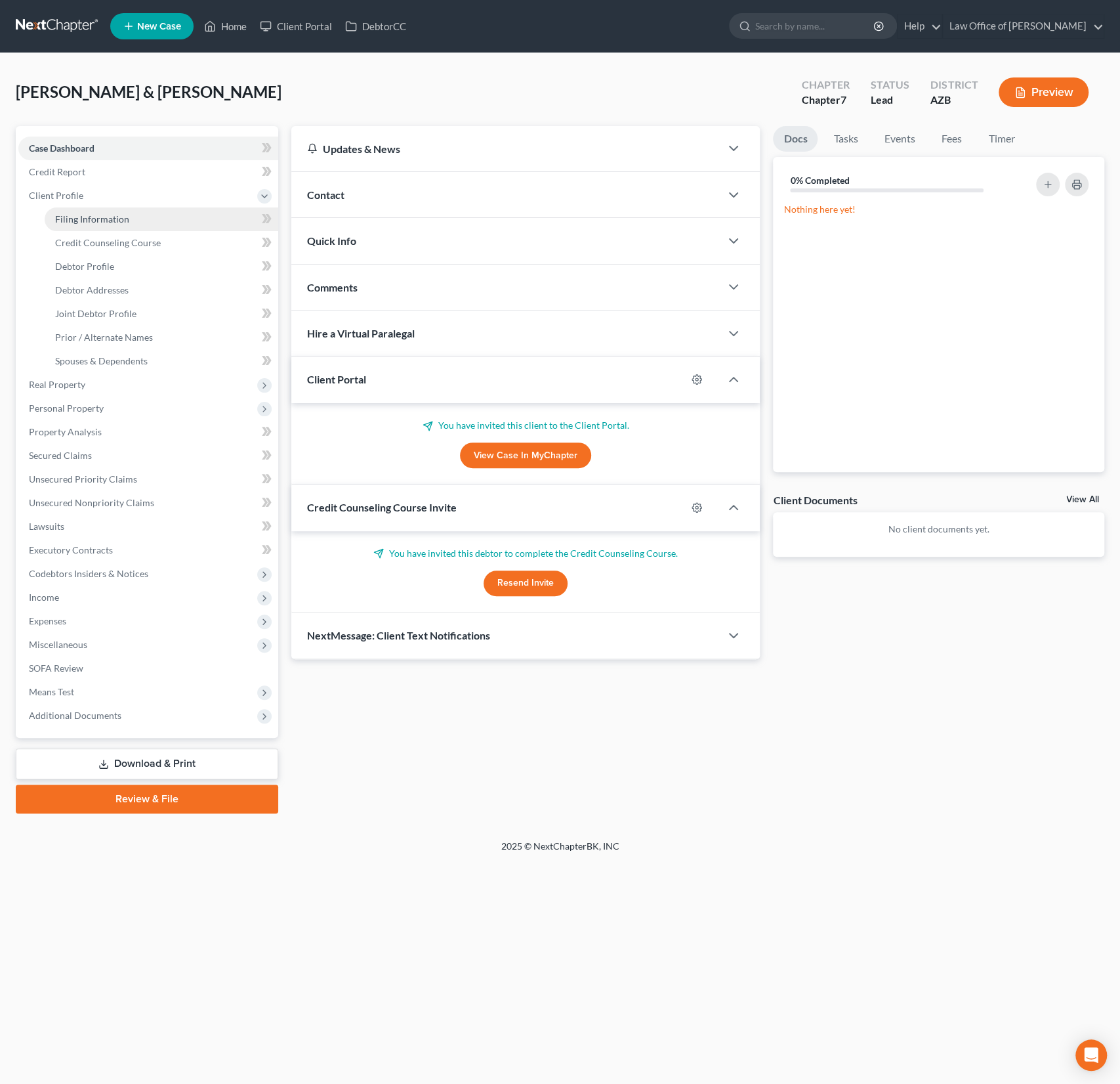
click at [88, 216] on span "Filing Information" at bounding box center [92, 219] width 74 height 11
select select "1"
select select "0"
select select "4"
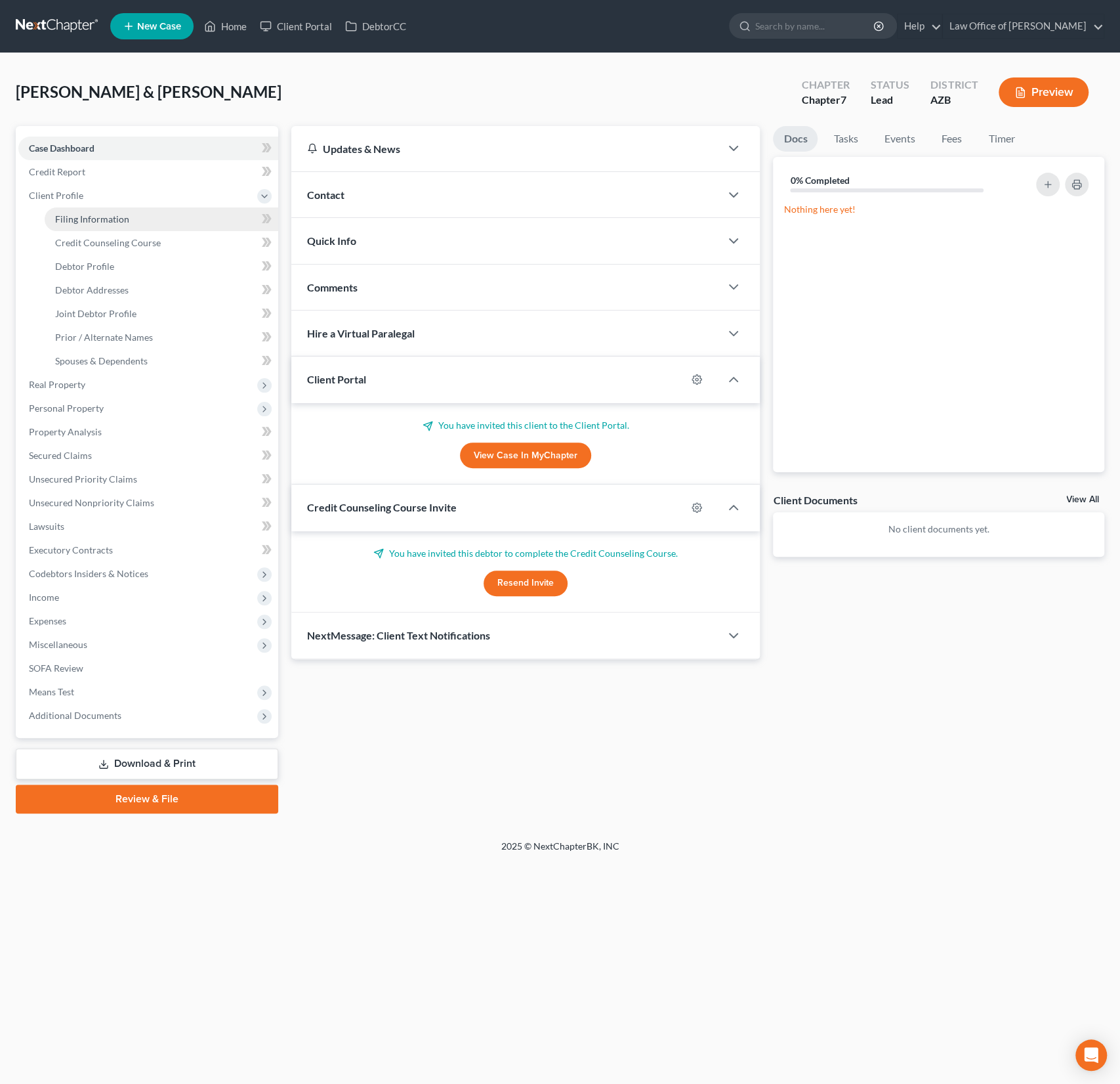
select select "3"
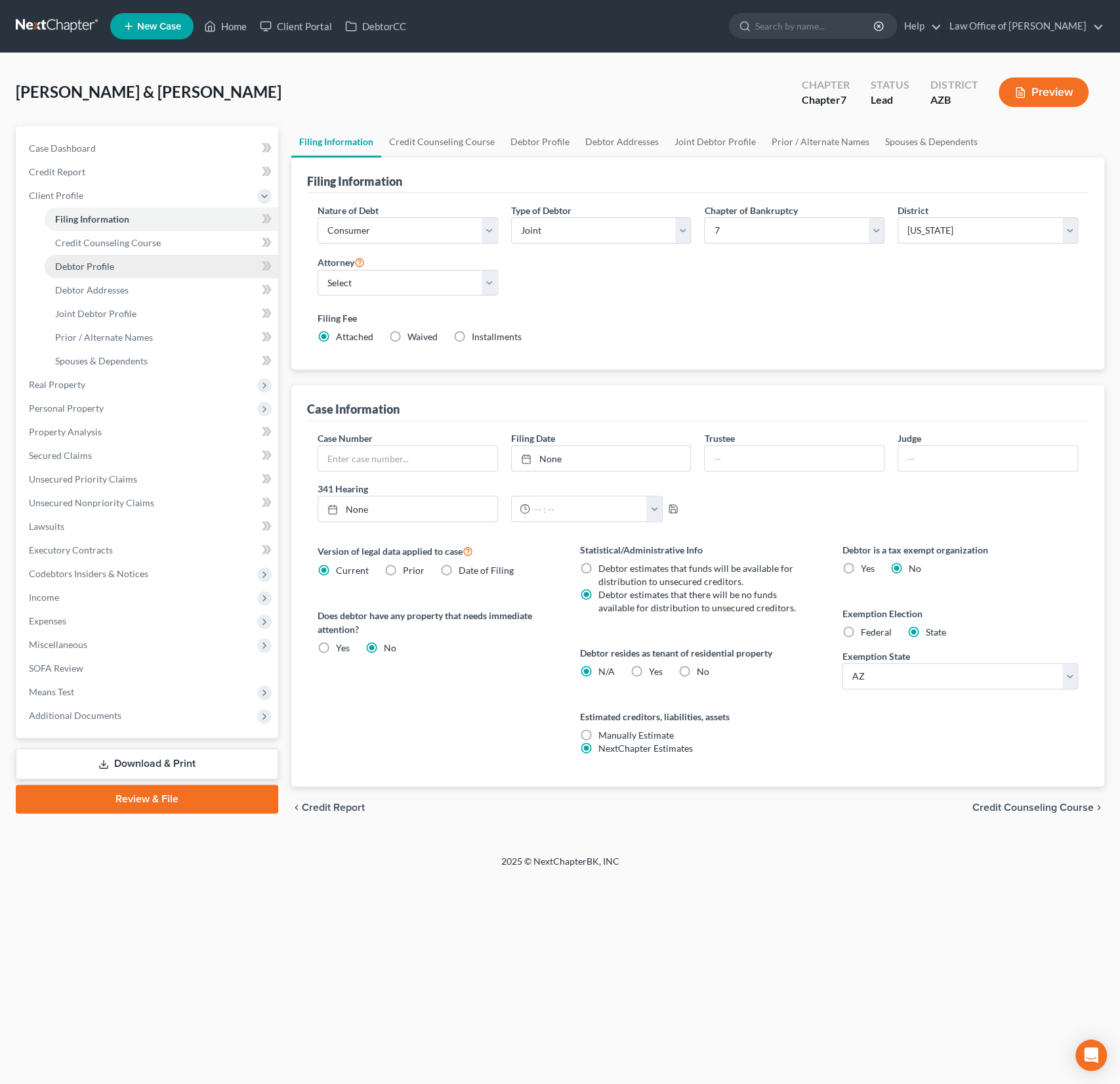
click at [98, 271] on link "Debtor Profile" at bounding box center [161, 266] width 234 height 24
select select "1"
select select "0"
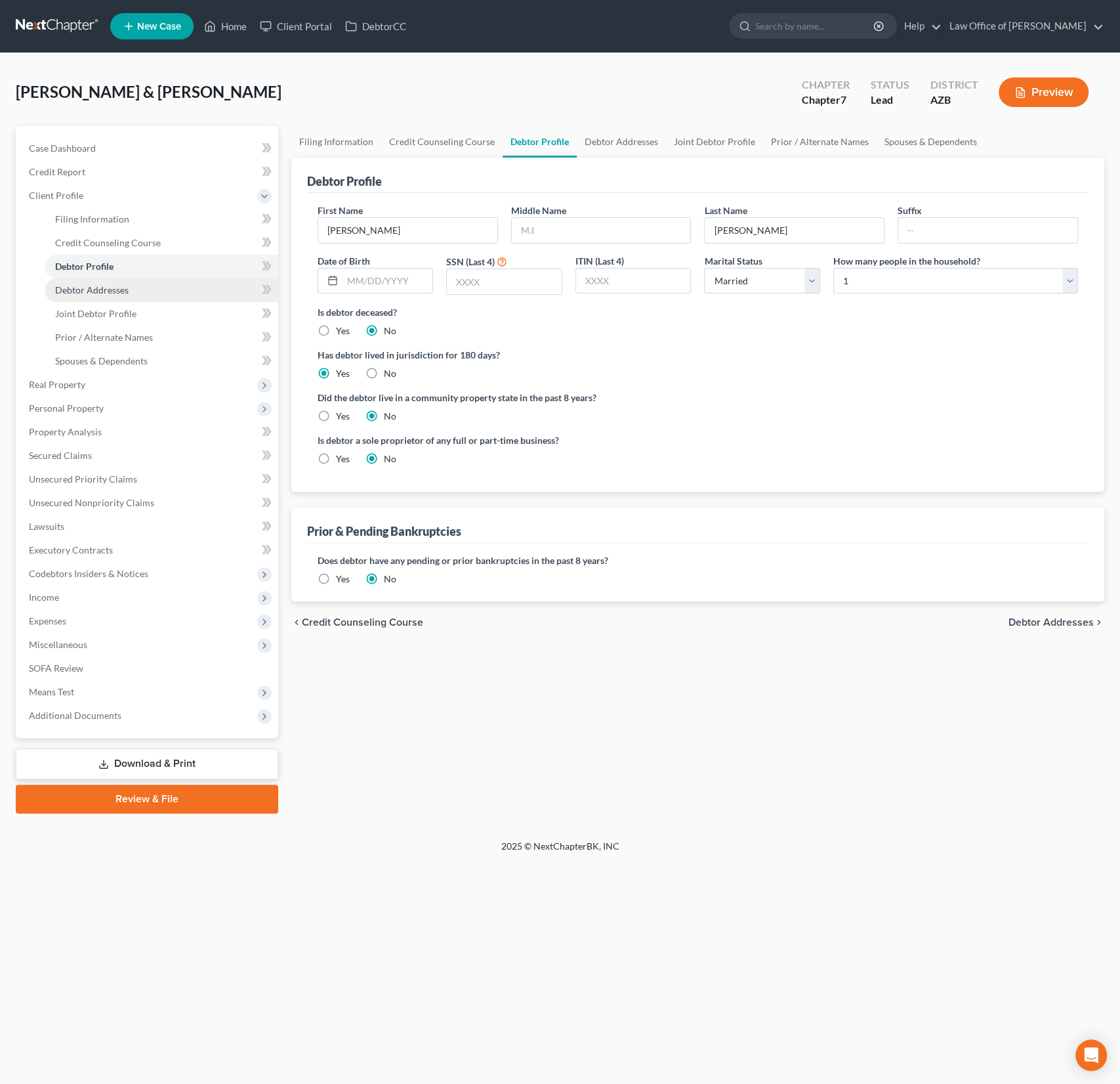
click at [99, 296] on link "Debtor Addresses" at bounding box center [161, 290] width 234 height 24
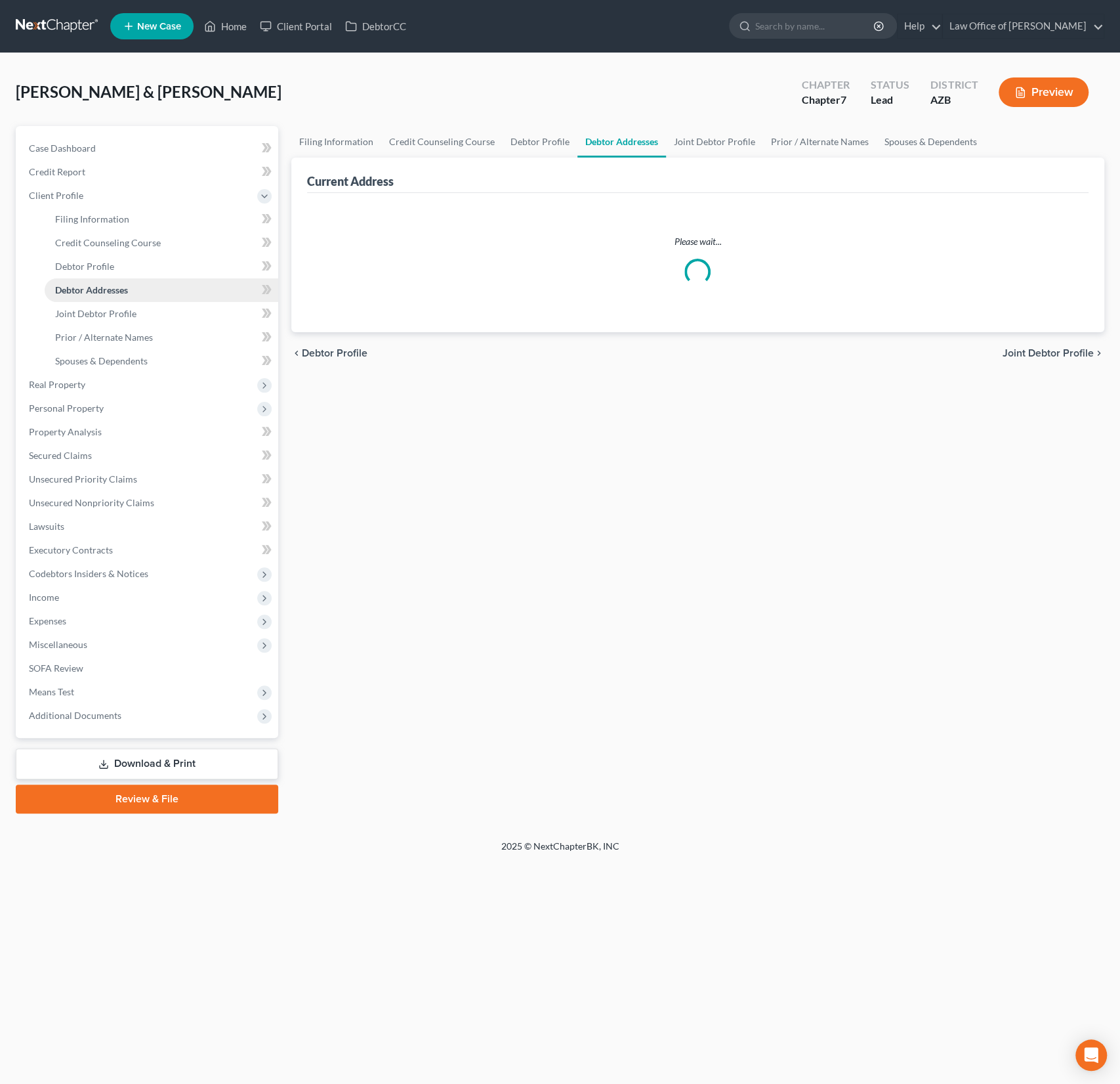
select select "0"
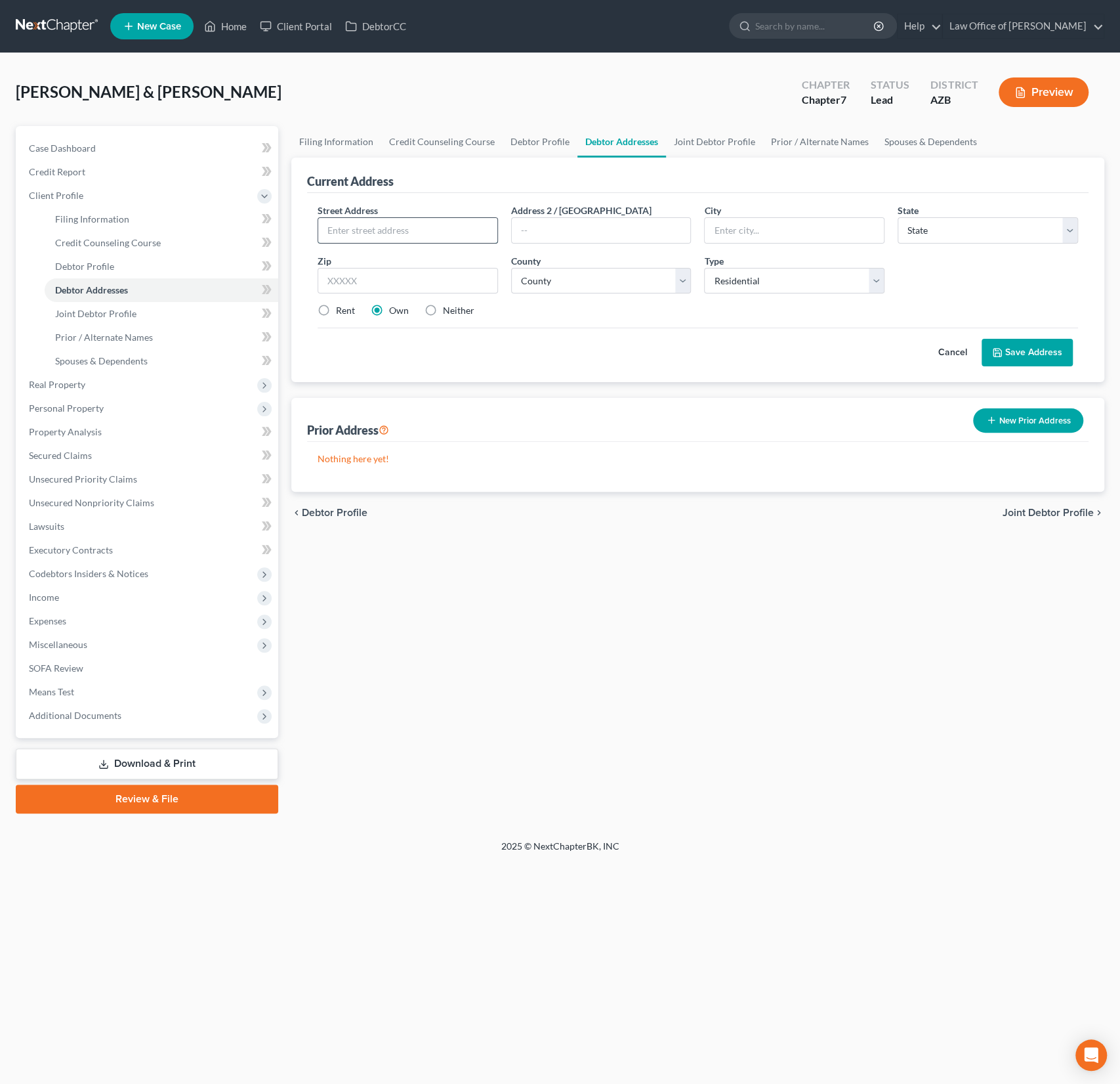
click at [407, 222] on input "text" at bounding box center [408, 230] width 179 height 25
type input "[STREET_ADDRESS]"
type input "85396"
click at [795, 224] on input "text" at bounding box center [794, 230] width 179 height 25
type input "Buckeye"
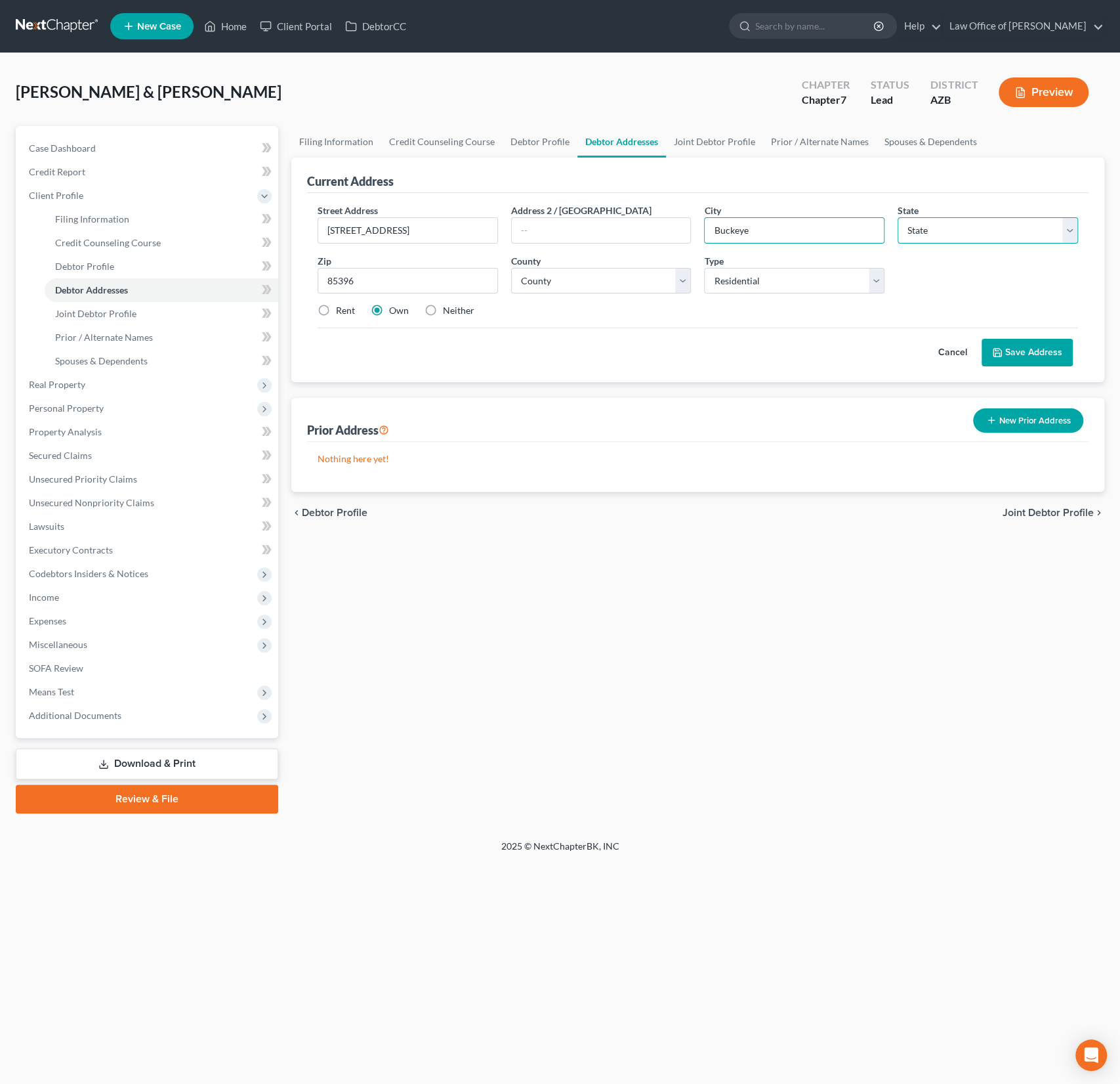
click at [947, 241] on select "State [US_STATE] AK AR AZ CA CO CT DE DC [GEOGRAPHIC_DATA] [GEOGRAPHIC_DATA] GU…" at bounding box center [988, 230] width 180 height 26
select select "3"
click at [898, 217] on select "State [US_STATE] AK AR AZ CA CO CT DE DC [GEOGRAPHIC_DATA] [GEOGRAPHIC_DATA] GU…" at bounding box center [988, 230] width 180 height 26
click at [579, 287] on select "County" at bounding box center [601, 281] width 180 height 26
click at [511, 268] on select "County [GEOGRAPHIC_DATA] [GEOGRAPHIC_DATA] [GEOGRAPHIC_DATA] [GEOGRAPHIC_DATA] …" at bounding box center [601, 281] width 180 height 26
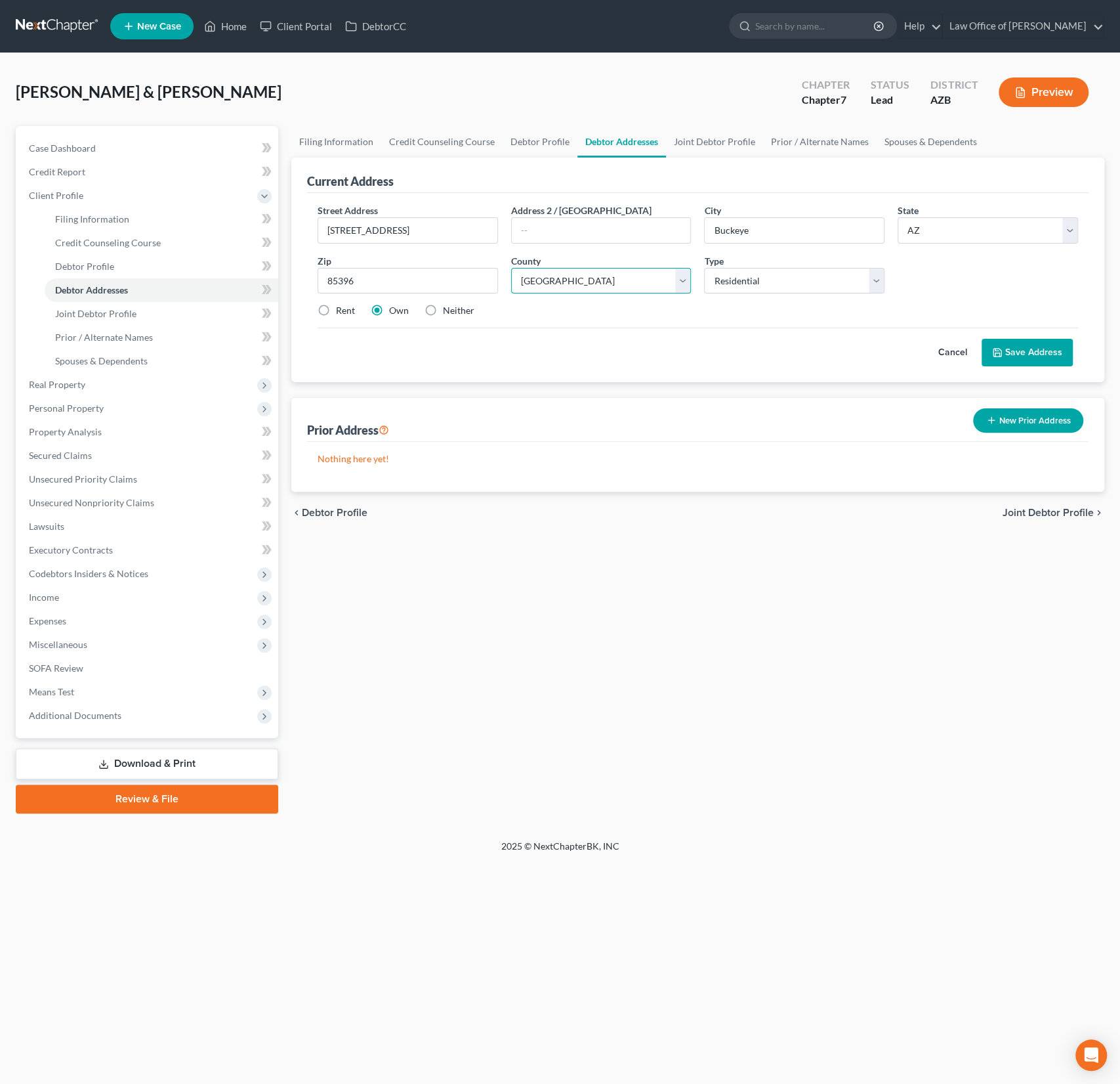
click at [575, 278] on select "County [GEOGRAPHIC_DATA] [GEOGRAPHIC_DATA] [GEOGRAPHIC_DATA] [GEOGRAPHIC_DATA] …" at bounding box center [601, 281] width 180 height 26
select select "7"
click at [511, 268] on select "County [GEOGRAPHIC_DATA] [GEOGRAPHIC_DATA] [GEOGRAPHIC_DATA] [GEOGRAPHIC_DATA] …" at bounding box center [601, 281] width 180 height 26
click at [1020, 352] on button "Save Address" at bounding box center [1027, 352] width 91 height 28
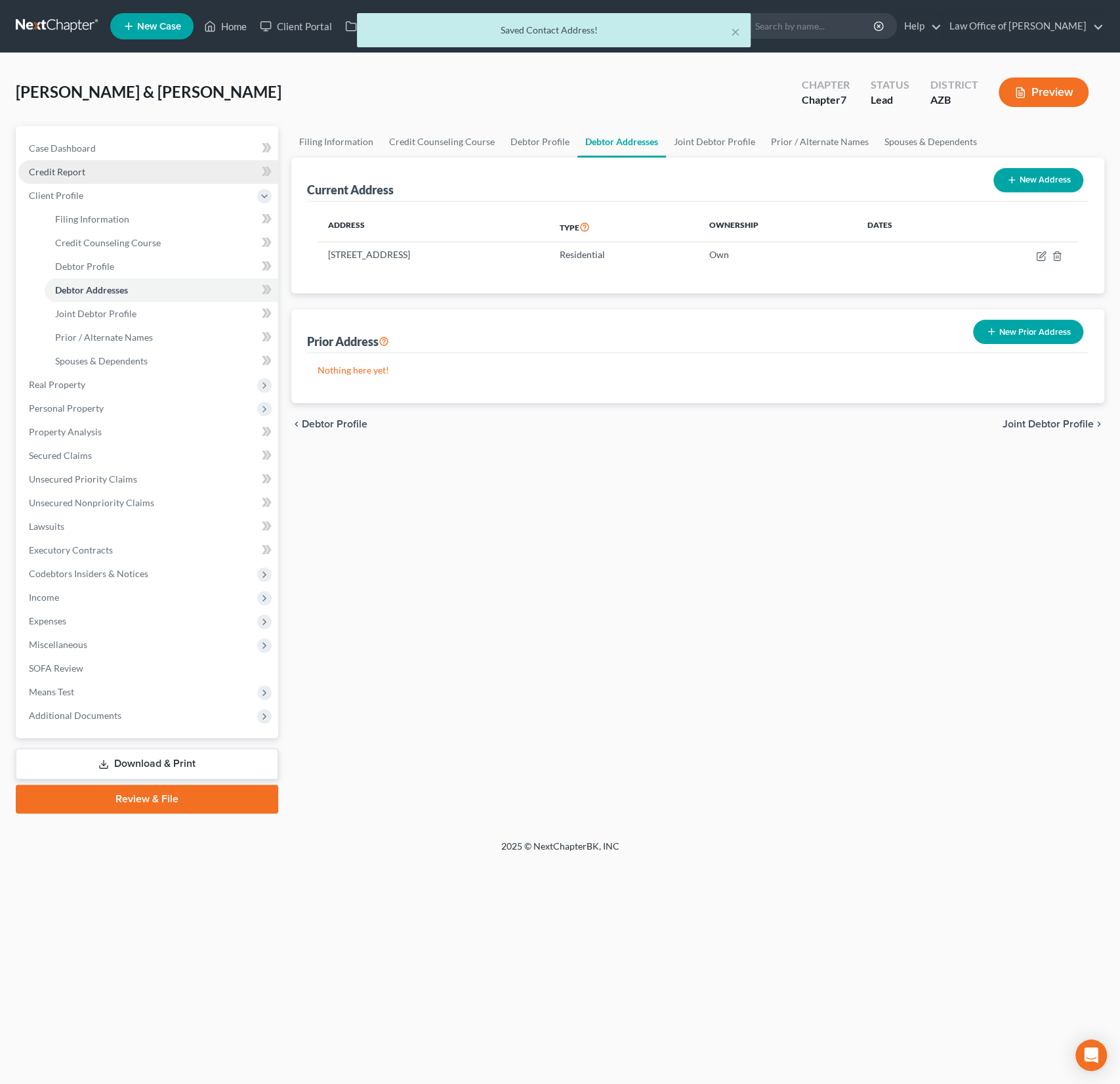
click at [63, 171] on span "Credit Report" at bounding box center [57, 171] width 57 height 11
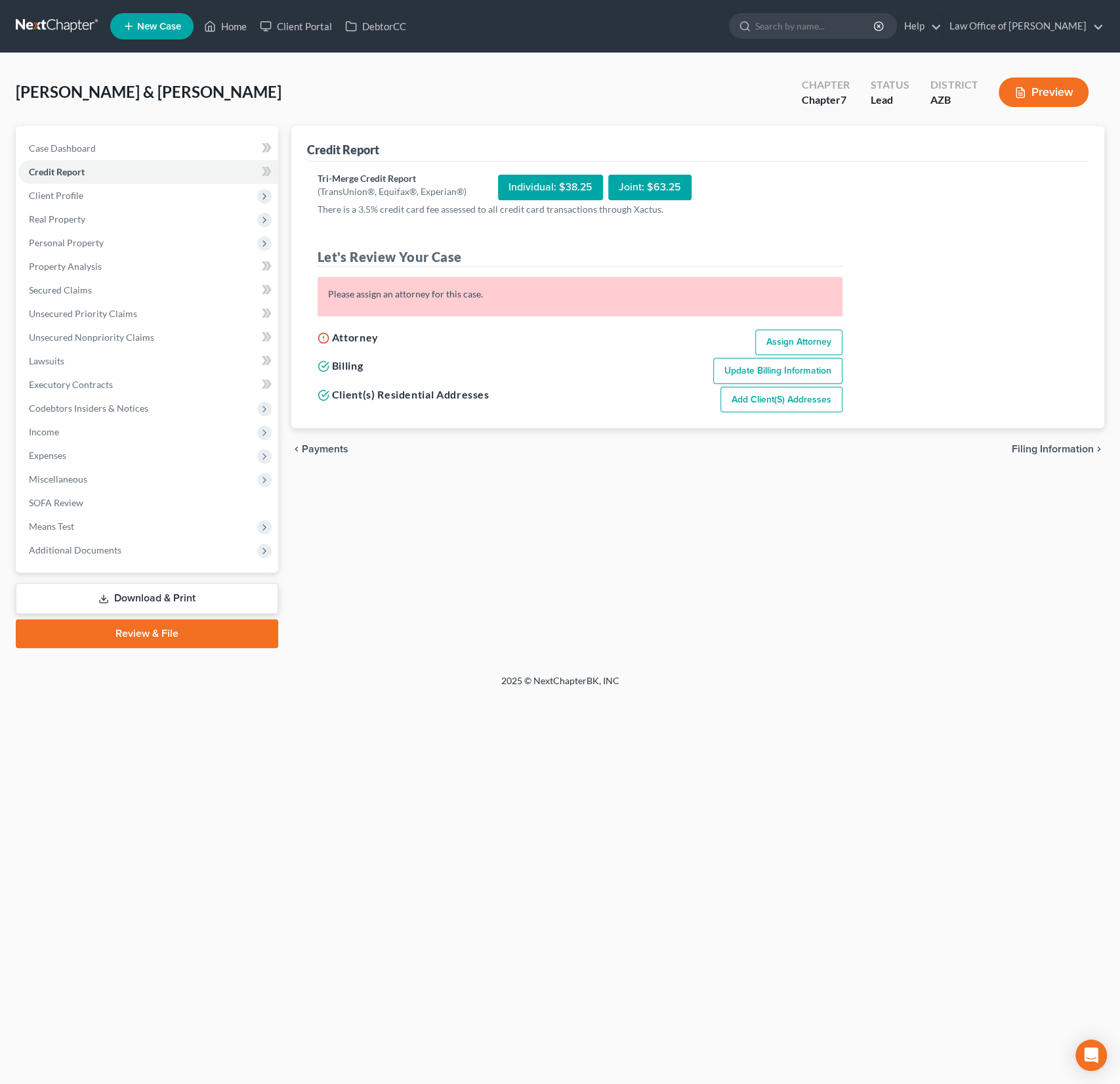
click at [799, 339] on link "Assign Attorney" at bounding box center [799, 342] width 88 height 26
select select "1"
select select "0"
select select "4"
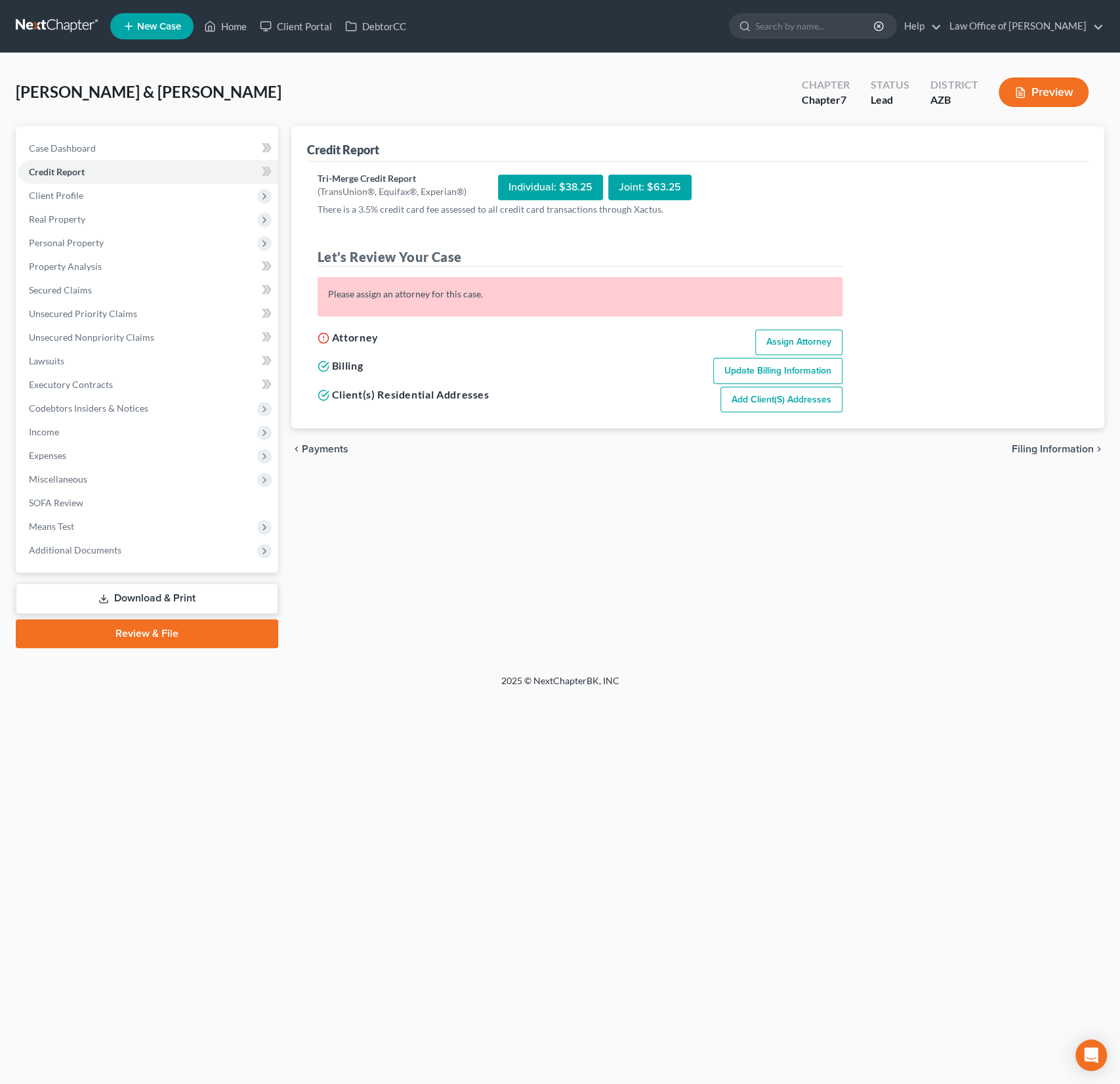
select select "3"
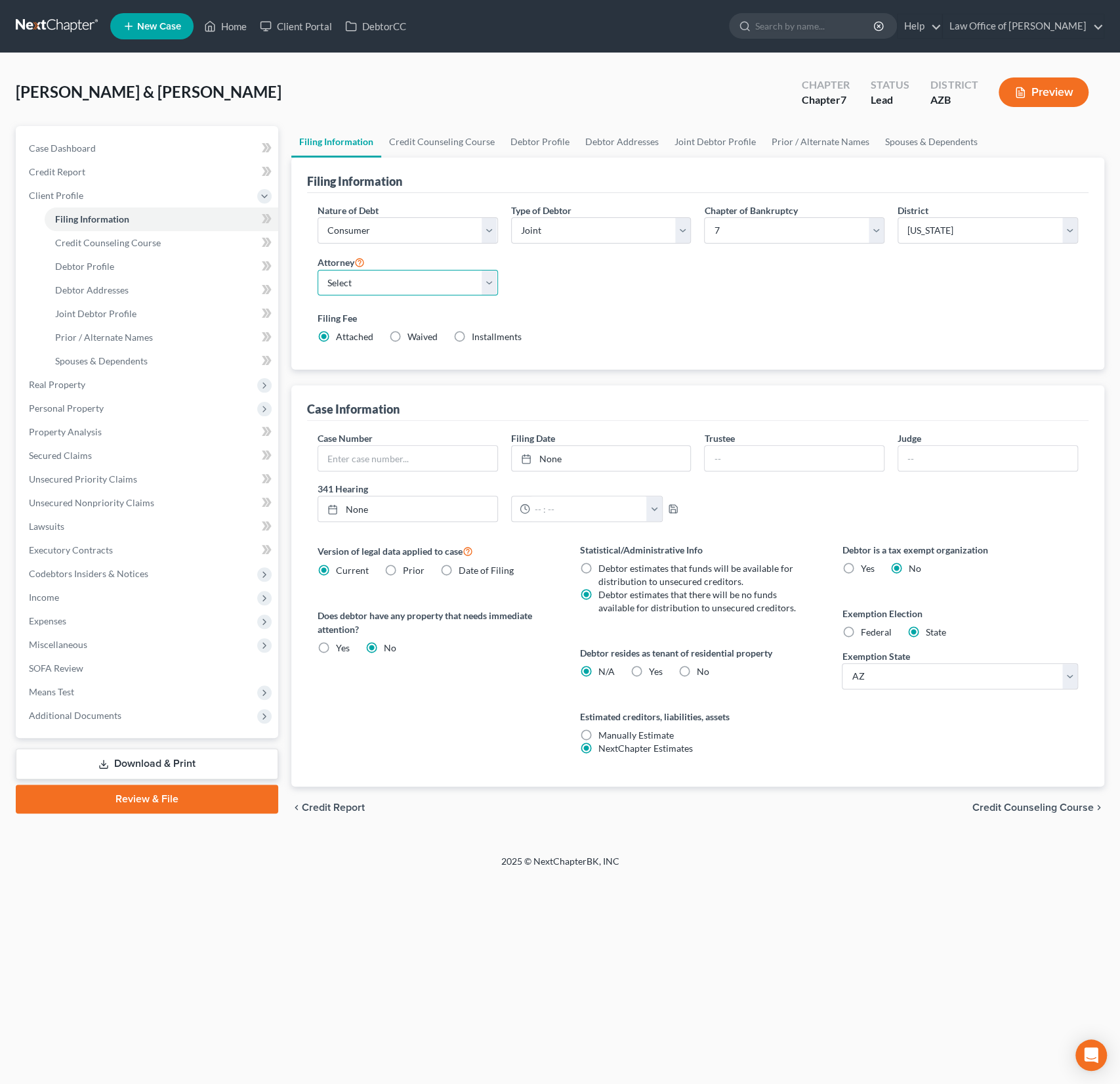
click at [381, 282] on select "Select [PERSON_NAME] - AZB" at bounding box center [408, 282] width 180 height 26
select select "0"
click at [318, 269] on select "Select [PERSON_NAME] - AZB" at bounding box center [408, 282] width 180 height 26
click at [50, 168] on span "Credit Report" at bounding box center [57, 171] width 57 height 11
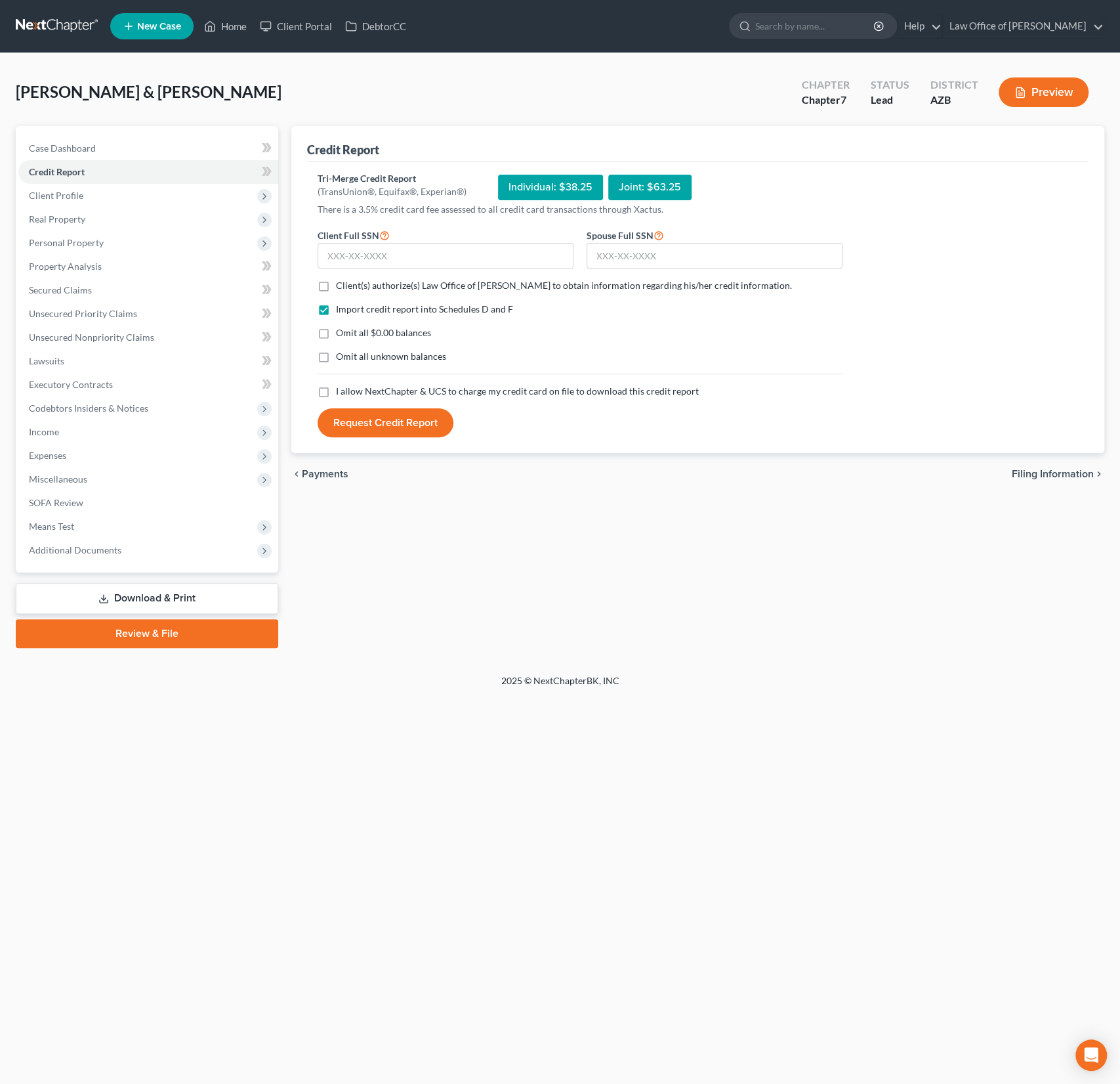
click at [336, 280] on label "Client(s) authorize(s) Law Office of [PERSON_NAME] to obtain information regard…" at bounding box center [564, 285] width 456 height 13
click at [341, 280] on input "Client(s) authorize(s) Law Office of [PERSON_NAME] to obtain information regard…" at bounding box center [345, 283] width 9 height 9
checkbox input "true"
click at [336, 393] on label "I allow NextChapter & UCS to charge my credit card on file to download this cre…" at bounding box center [517, 391] width 363 height 13
click at [341, 393] on input "I allow NextChapter & UCS to charge my credit card on file to download this cre…" at bounding box center [345, 389] width 9 height 9
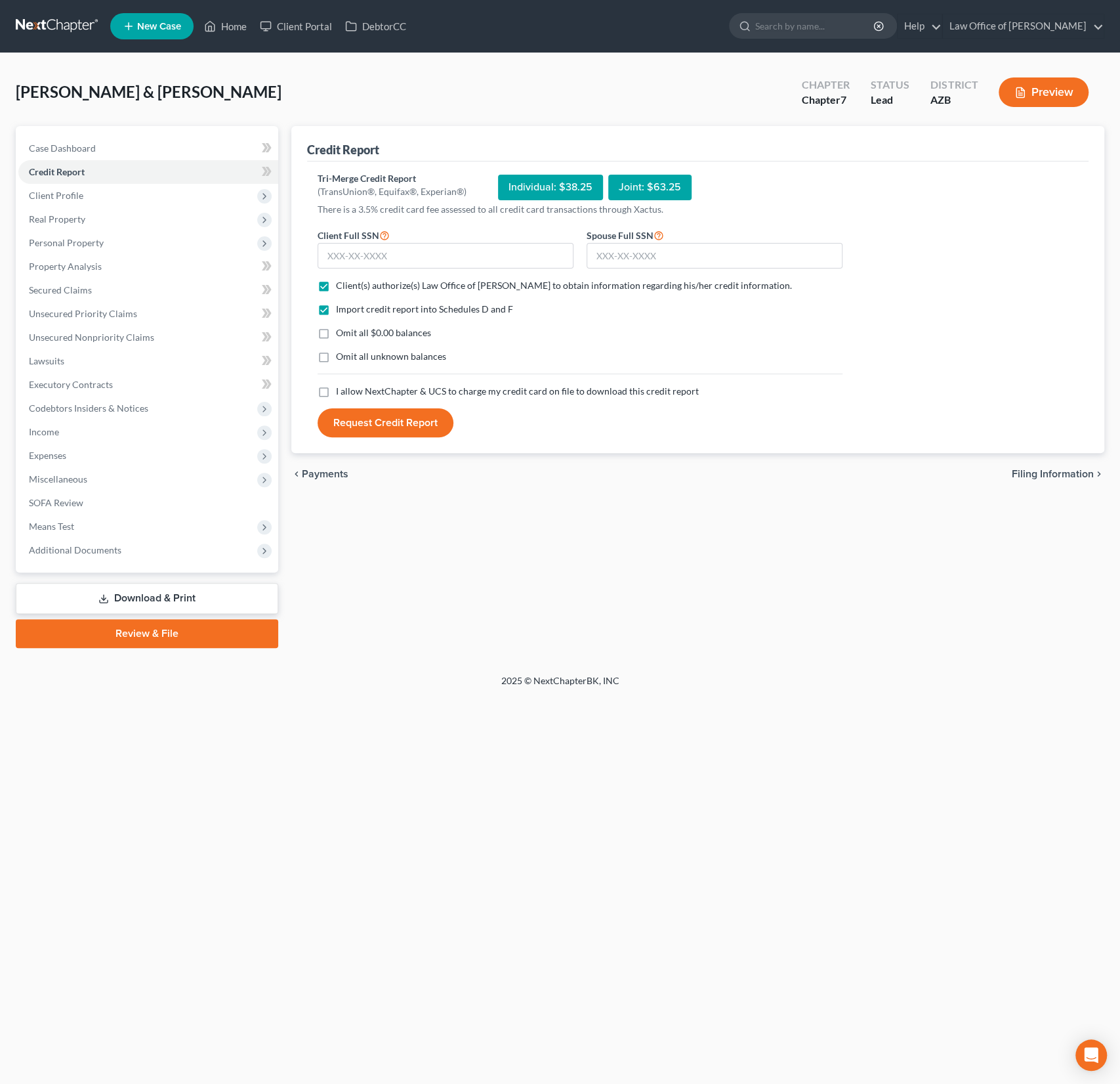
checkbox input "true"
click at [364, 259] on input "text" at bounding box center [446, 255] width 256 height 26
type input "293-74-5015"
click at [651, 250] on input "text" at bounding box center [715, 255] width 256 height 26
type input "294-88-8248"
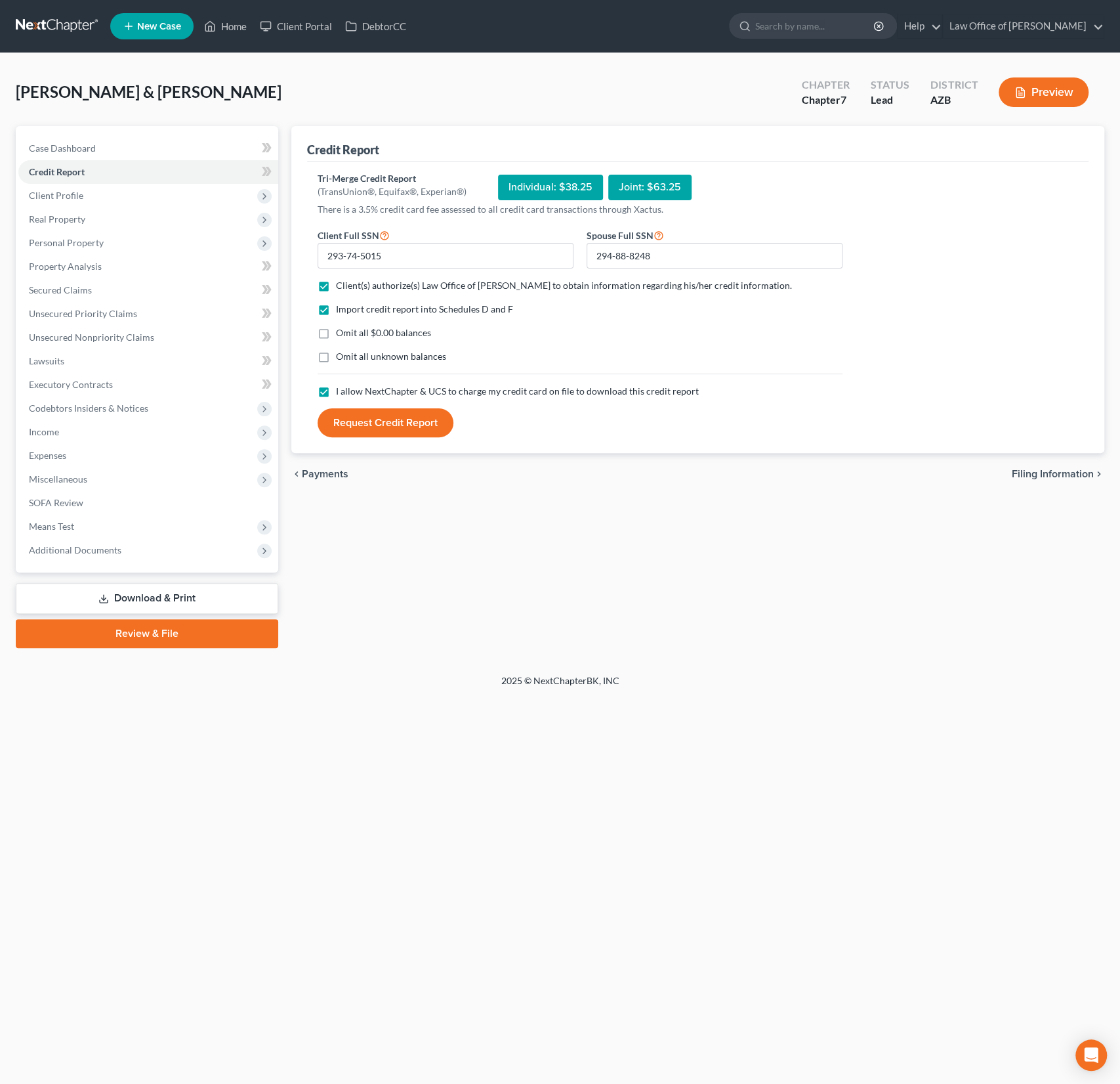
click at [379, 422] on button "Request Credit Report" at bounding box center [386, 422] width 136 height 29
